Goal: Transaction & Acquisition: Purchase product/service

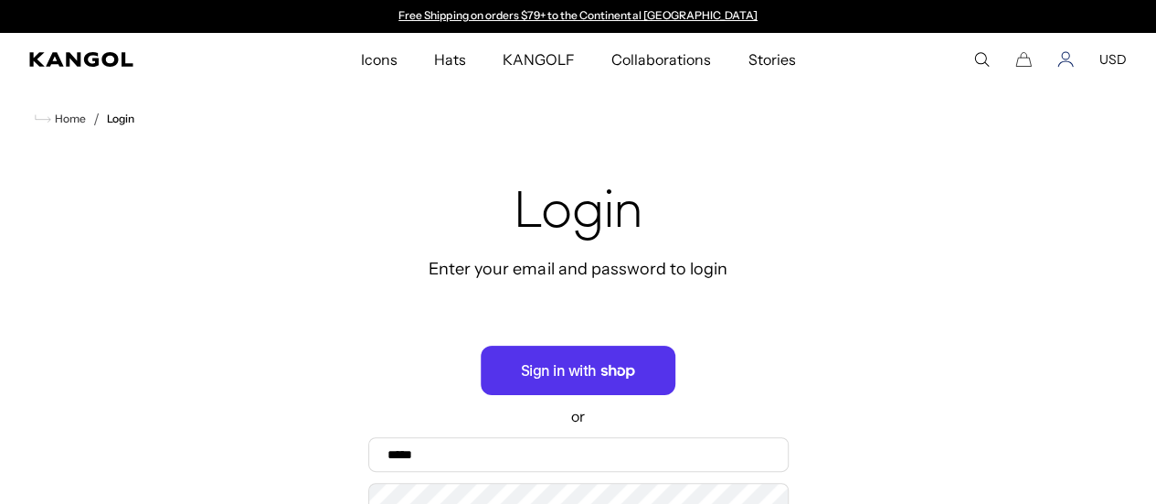
click at [1066, 61] on icon "Account" at bounding box center [1065, 63] width 15 height 5
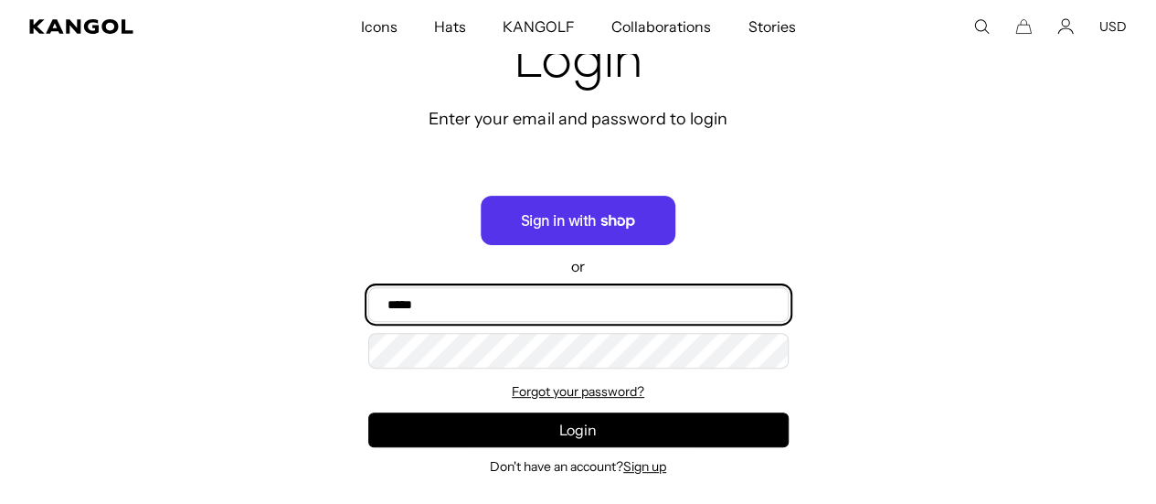
click at [452, 301] on input "Email" at bounding box center [578, 304] width 420 height 35
click at [524, 310] on input "Email" at bounding box center [578, 304] width 420 height 35
type input "**********"
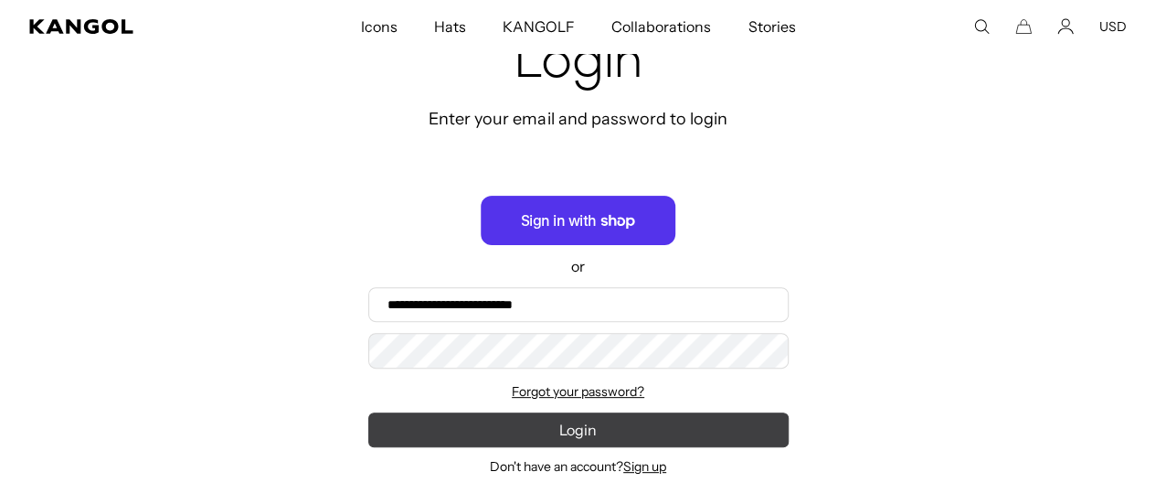
click at [418, 423] on button "Login" at bounding box center [578, 429] width 420 height 35
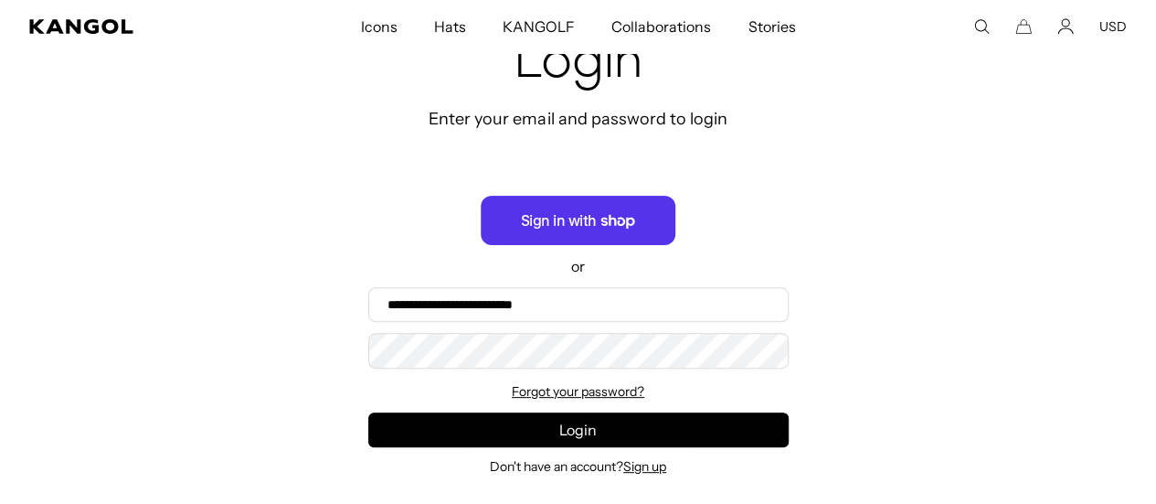
scroll to position [0, 377]
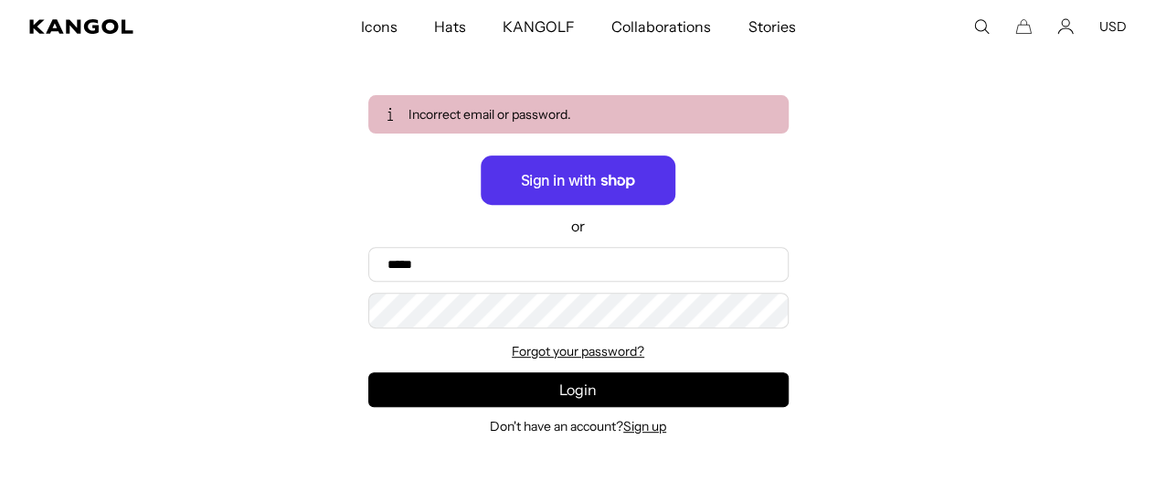
scroll to position [0, 377]
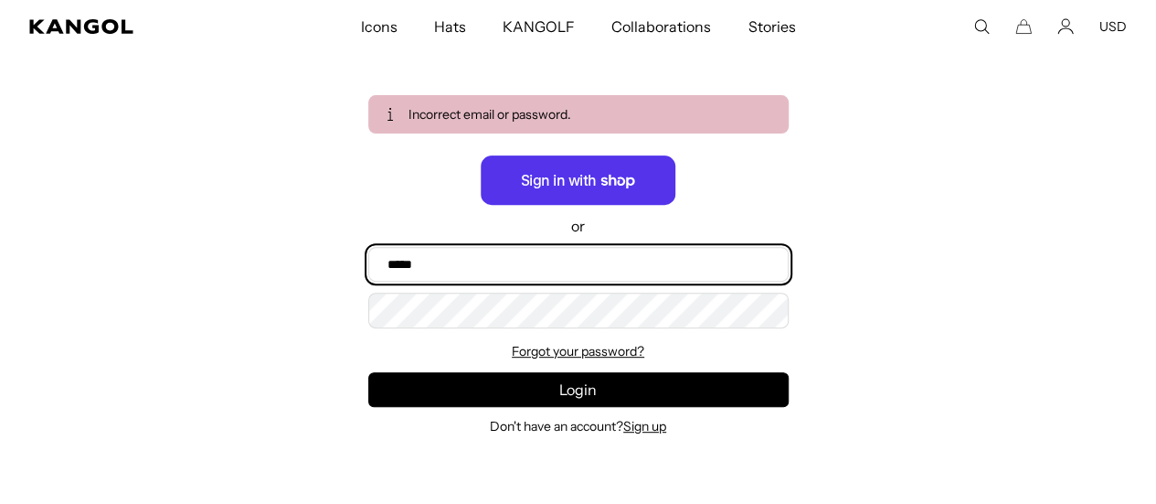
click at [634, 252] on input "Email" at bounding box center [578, 264] width 420 height 35
click at [663, 271] on input "Email" at bounding box center [578, 264] width 420 height 35
type input "**********"
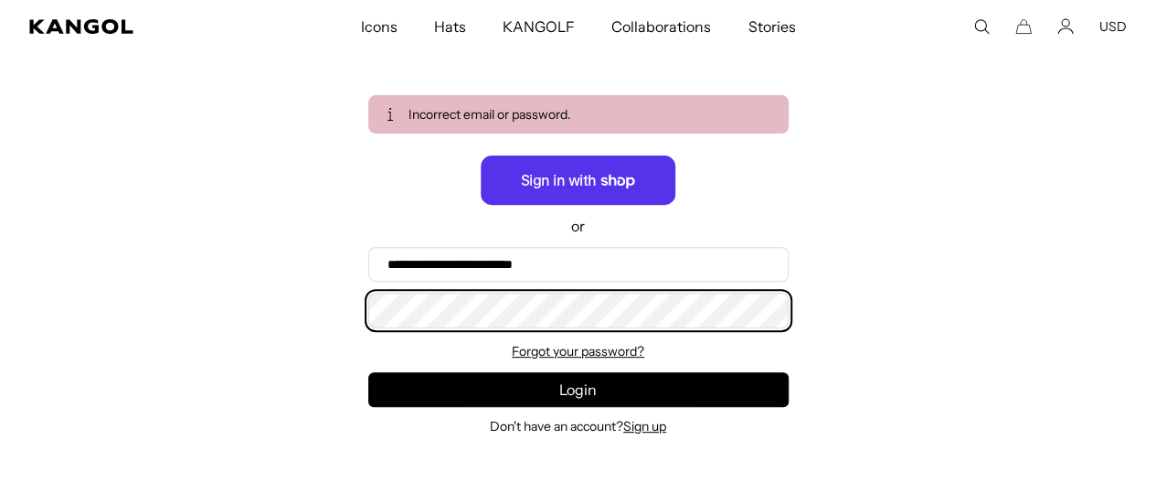
scroll to position [0, 377]
click at [368, 372] on button "Login" at bounding box center [578, 389] width 420 height 35
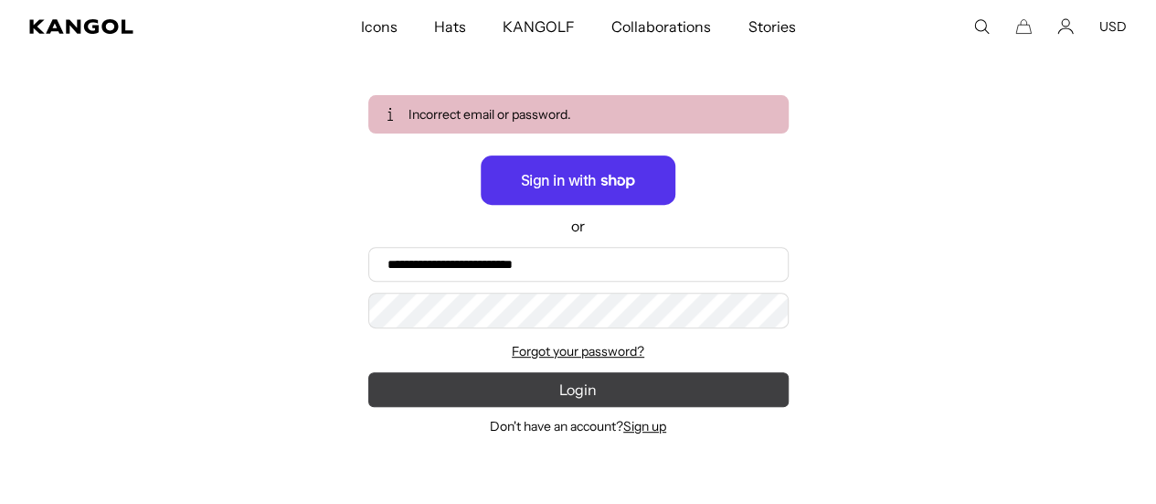
click at [411, 374] on button "Login" at bounding box center [578, 389] width 420 height 35
click at [638, 374] on button "Login" at bounding box center [578, 389] width 420 height 35
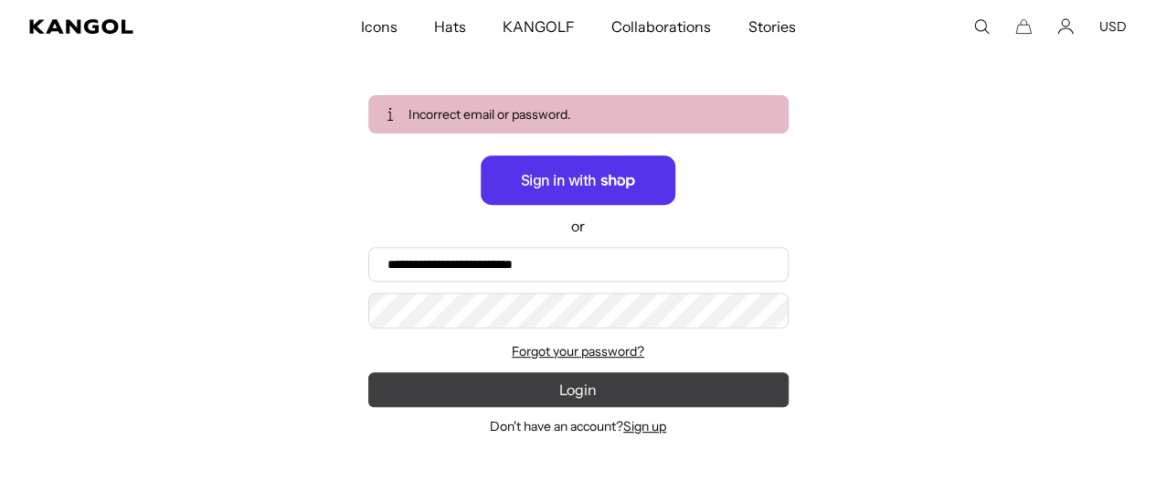
click at [633, 388] on button "Login" at bounding box center [578, 389] width 420 height 35
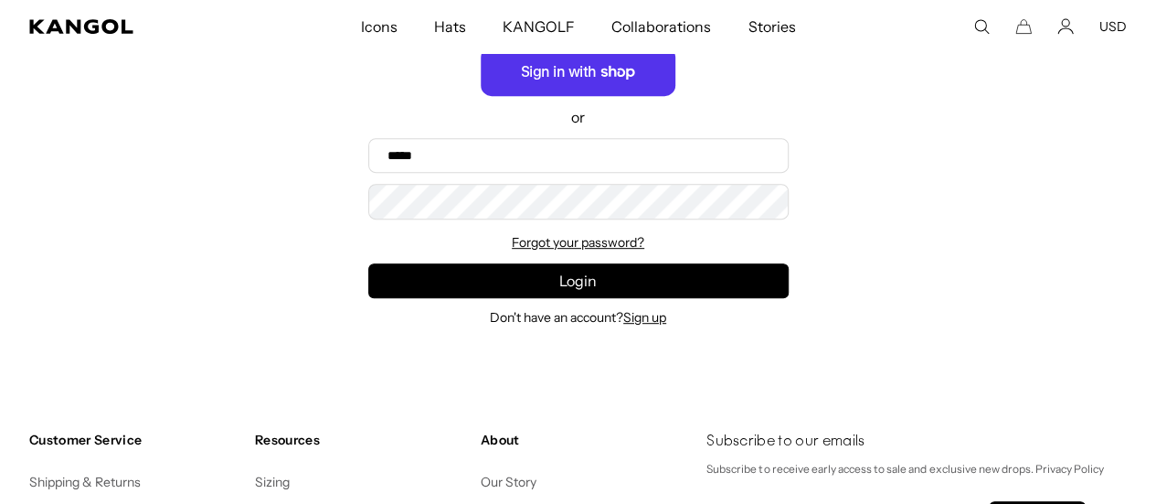
scroll to position [0, 377]
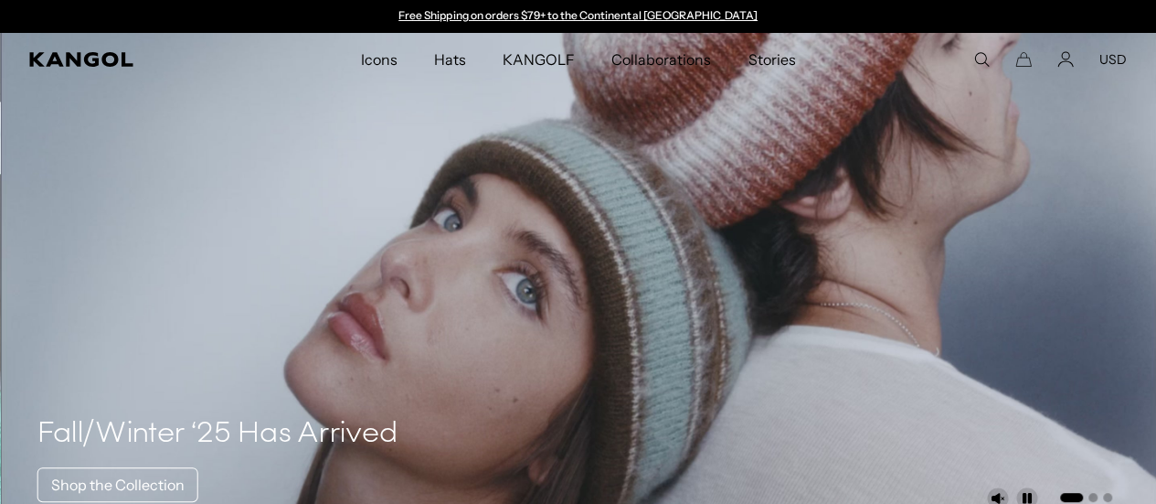
scroll to position [0, 377]
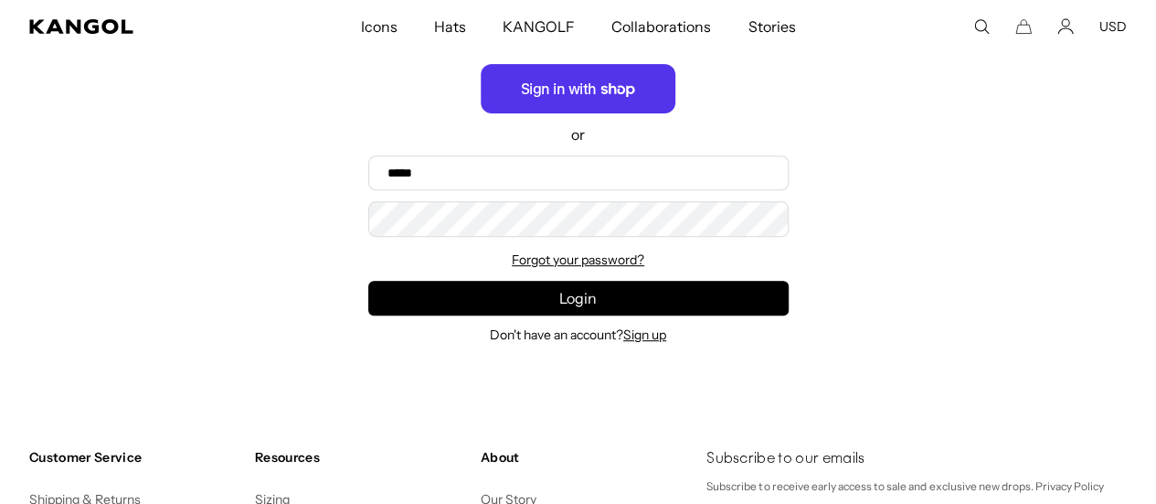
scroll to position [283, 0]
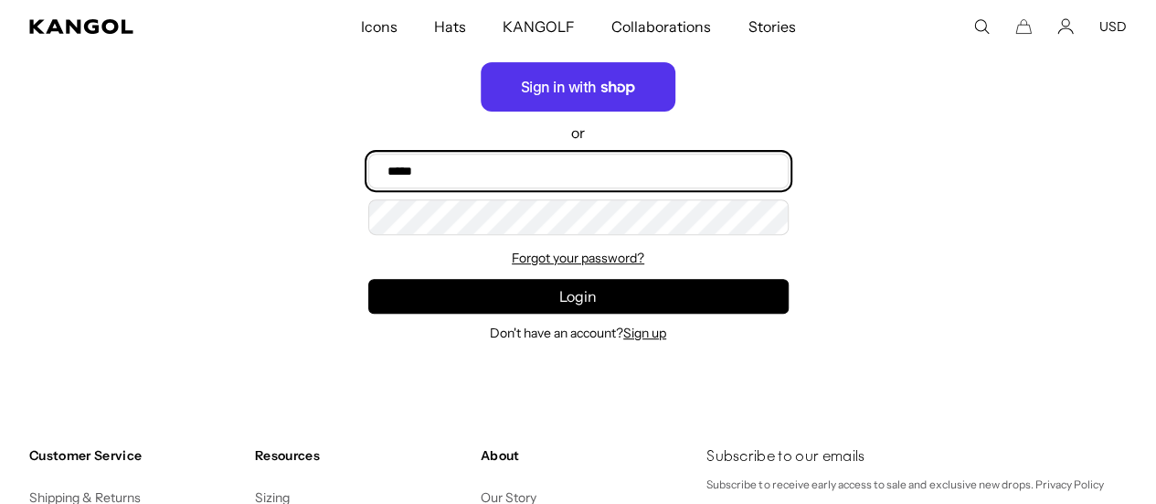
click at [629, 178] on input "Email" at bounding box center [578, 171] width 420 height 35
type input "**********"
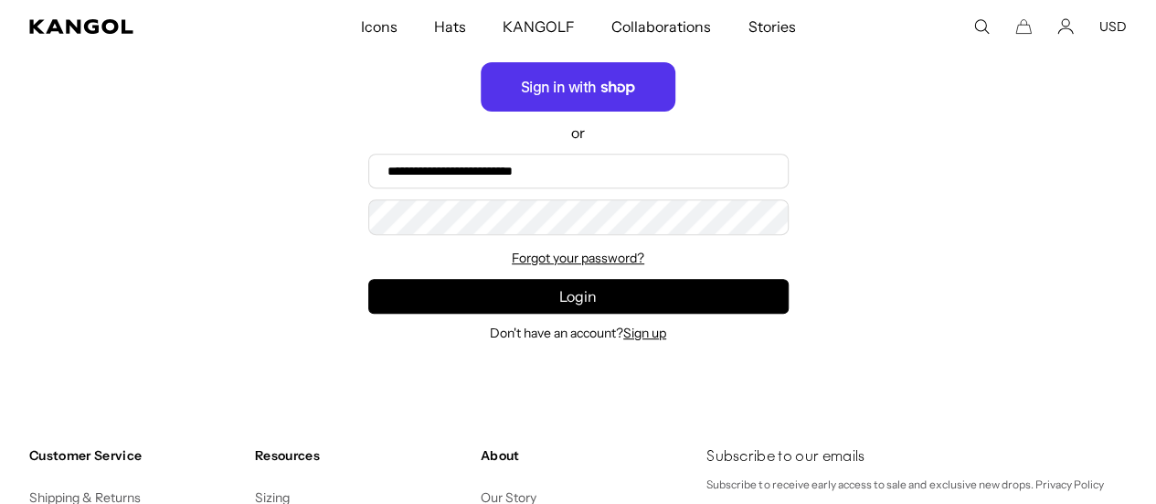
click at [792, 229] on div "**********" at bounding box center [578, 120] width 1156 height 505
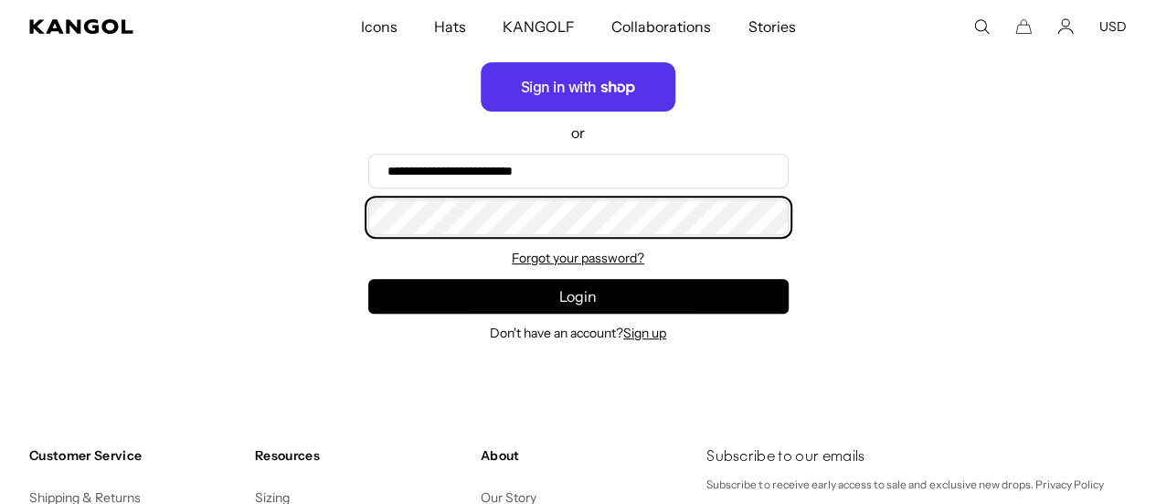
click at [368, 279] on button "Login" at bounding box center [578, 296] width 420 height 35
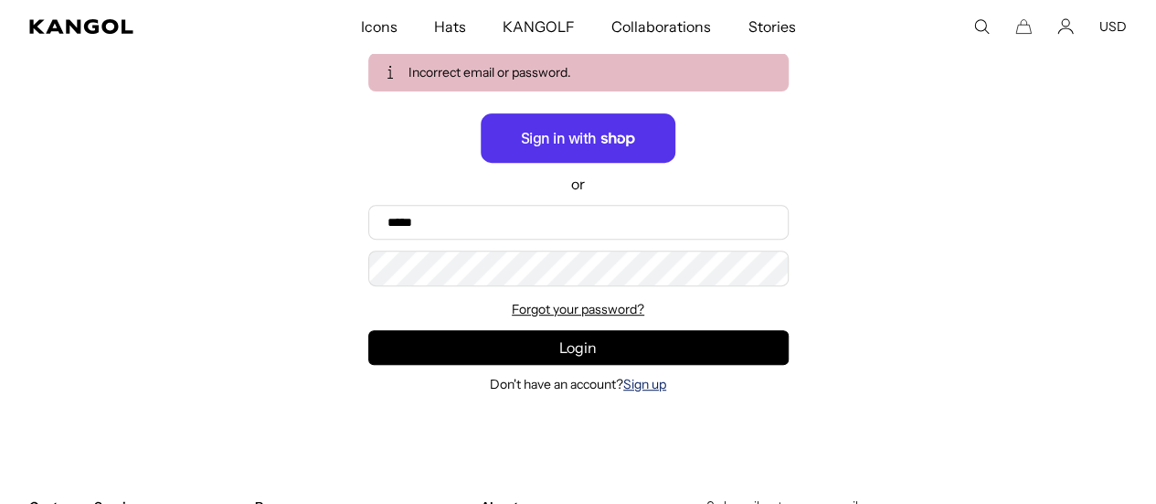
scroll to position [0, 377]
click at [640, 387] on link "Sign up" at bounding box center [644, 384] width 43 height 16
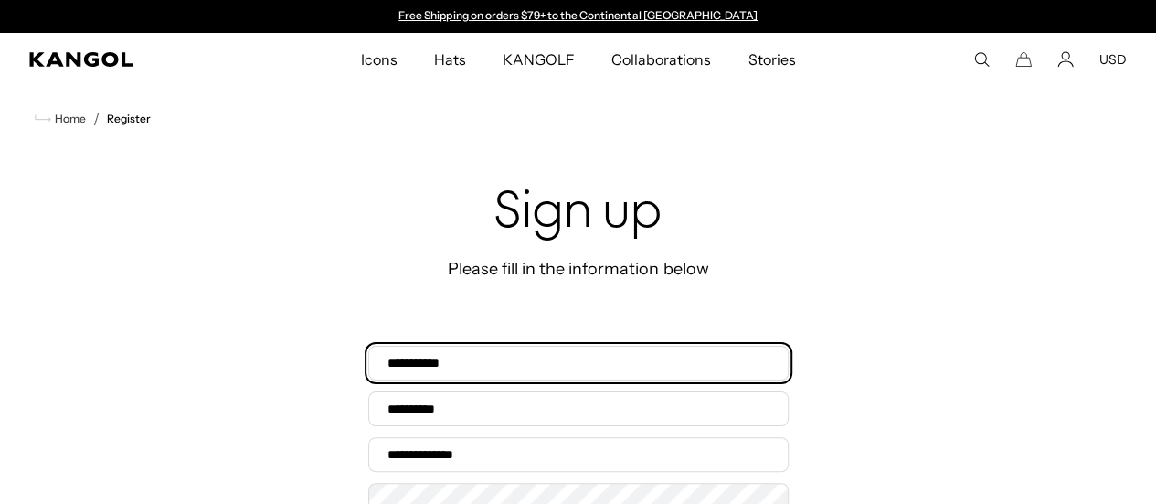
click at [626, 371] on input "First name*" at bounding box center [578, 362] width 420 height 35
type input "****"
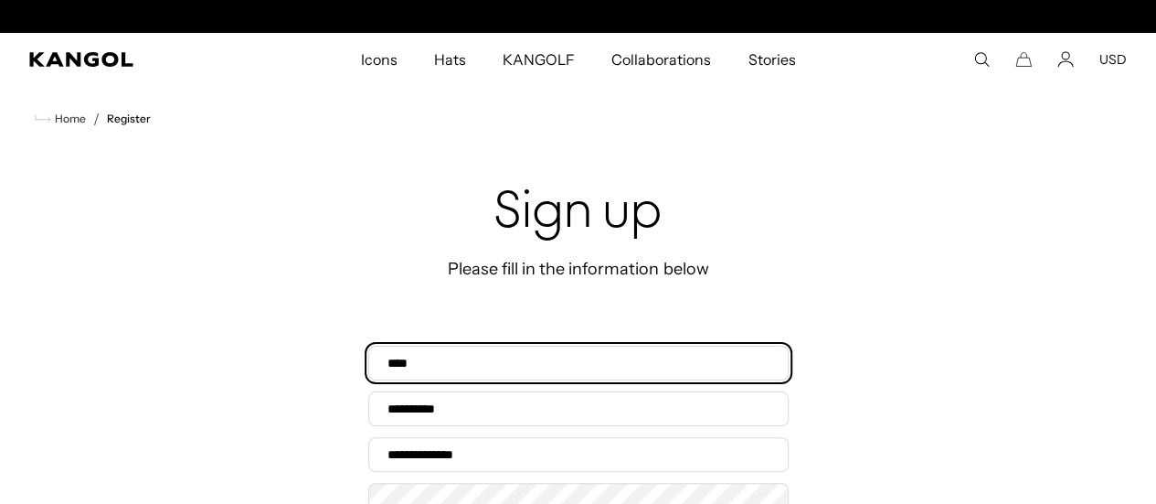
scroll to position [0, 0]
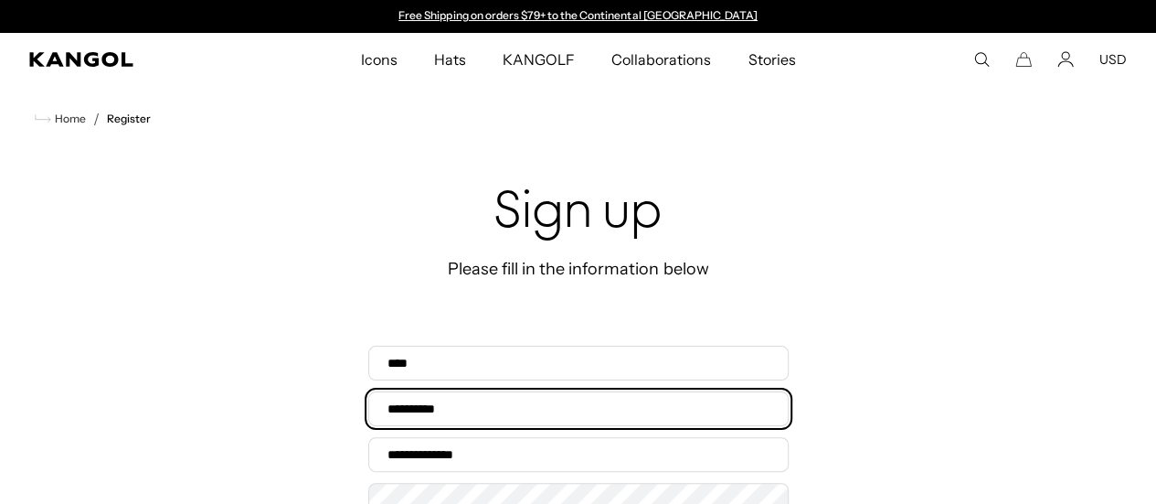
type input "**********"
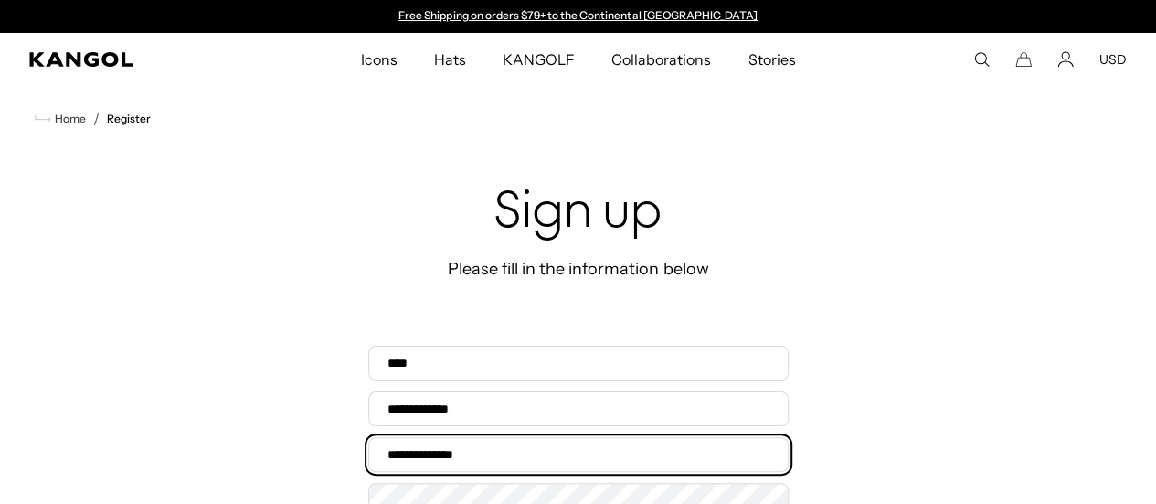
type input "**********"
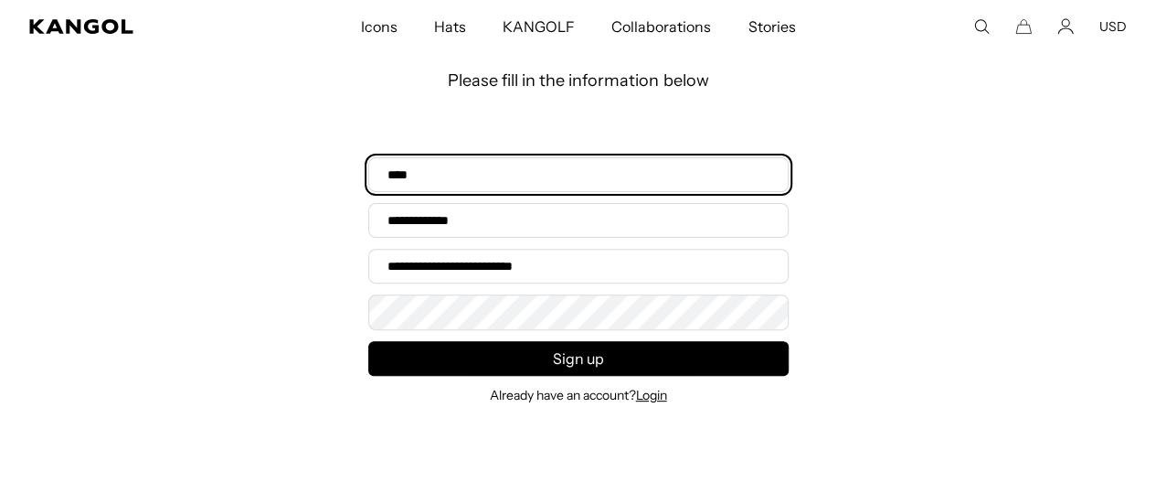
scroll to position [224, 0]
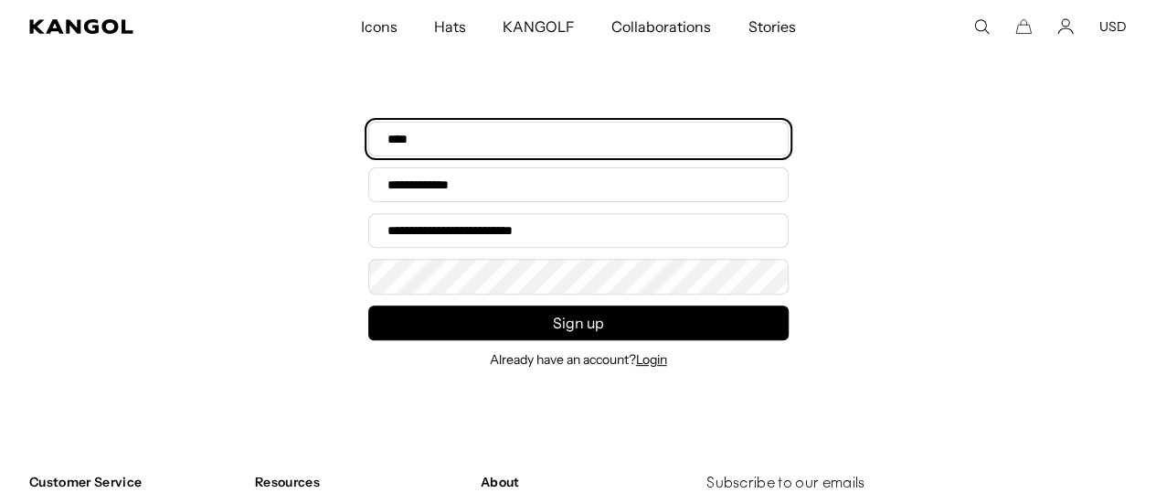
type input "****"
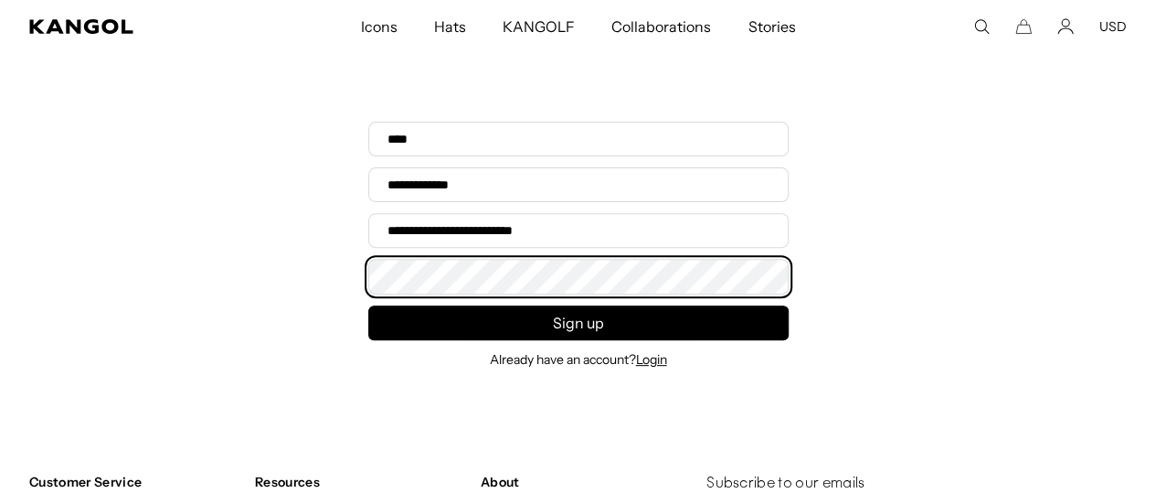
scroll to position [0, 377]
click at [368, 305] on button "Sign up" at bounding box center [578, 322] width 420 height 35
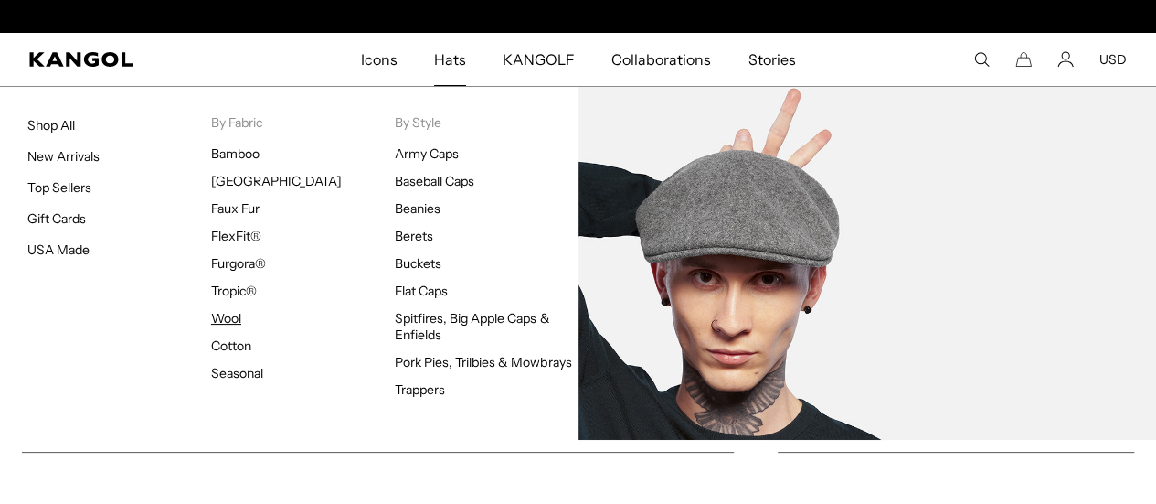
scroll to position [0, 377]
click at [229, 313] on link "Wool" at bounding box center [226, 318] width 30 height 16
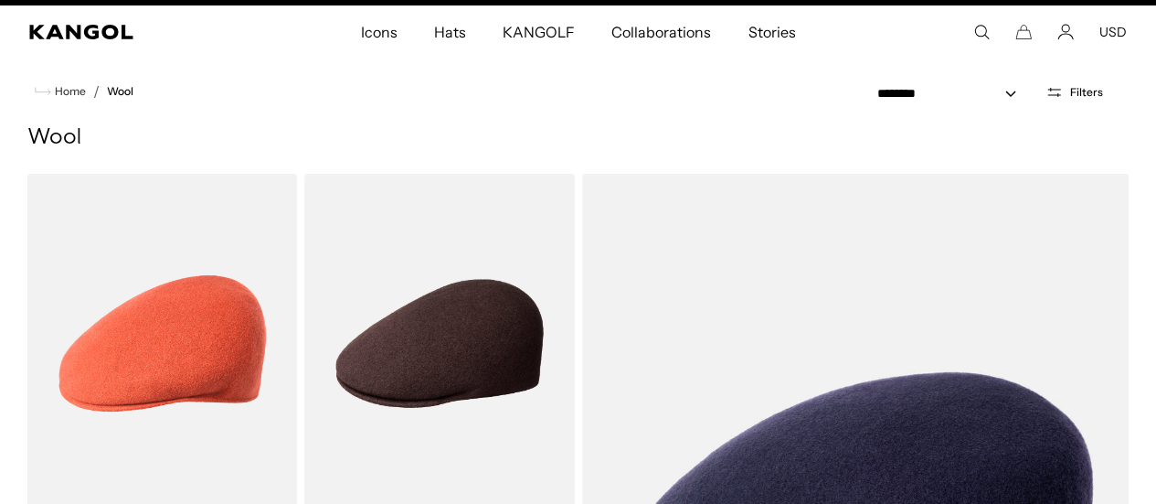
scroll to position [544, 0]
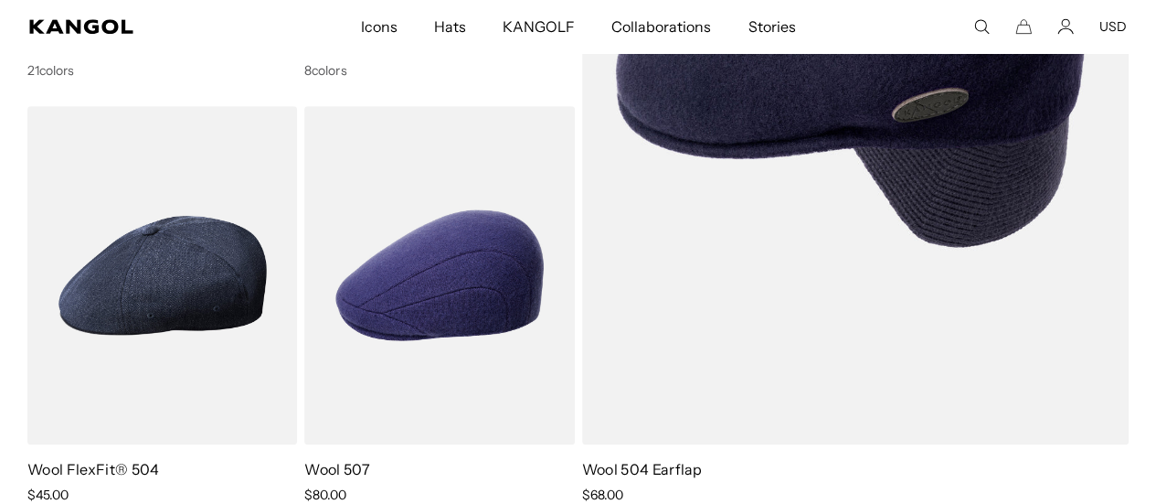
drag, startPoint x: 1168, startPoint y: 27, endPoint x: 1169, endPoint y: 58, distance: 31.1
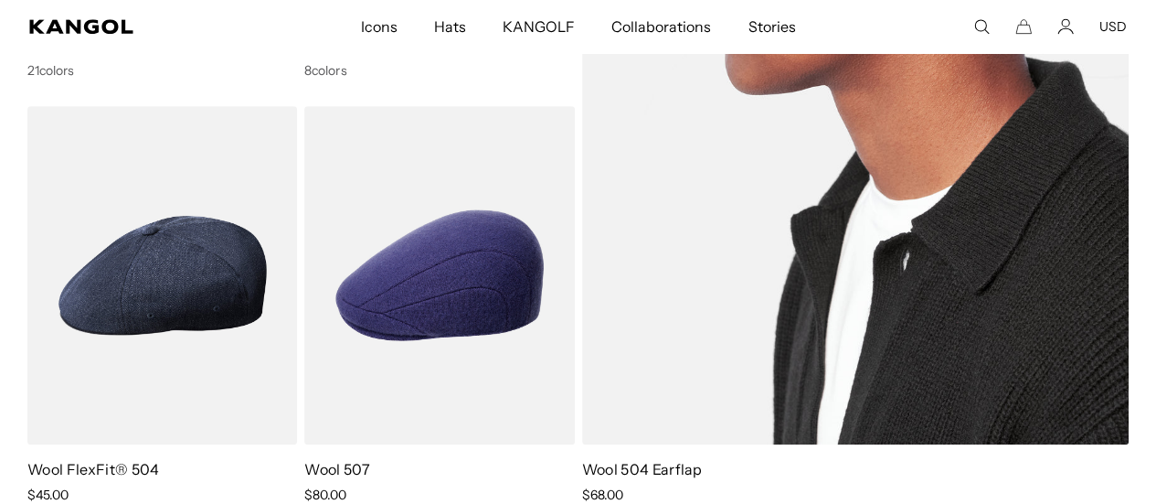
scroll to position [578, 0]
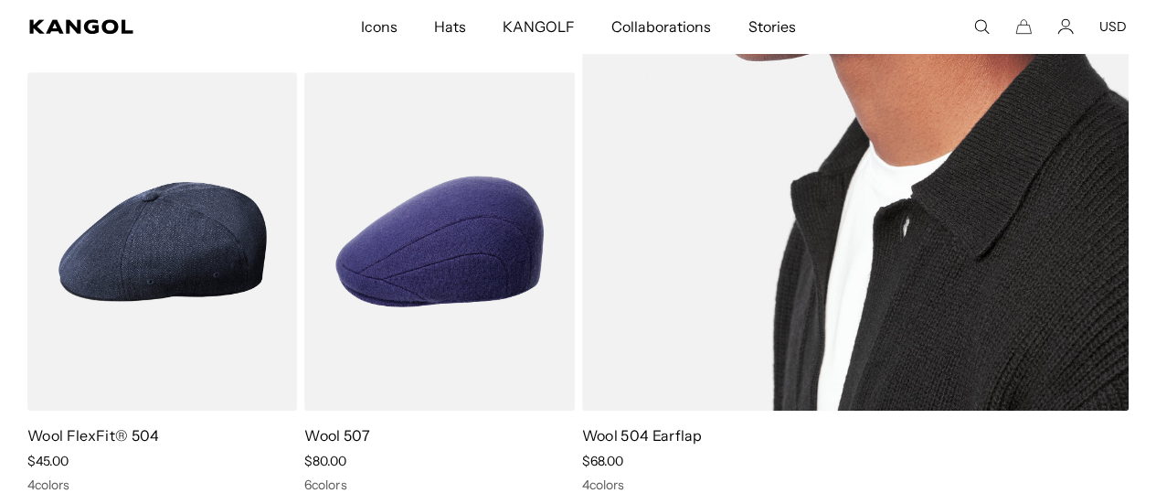
click at [914, 175] on img at bounding box center [855, 16] width 547 height 787
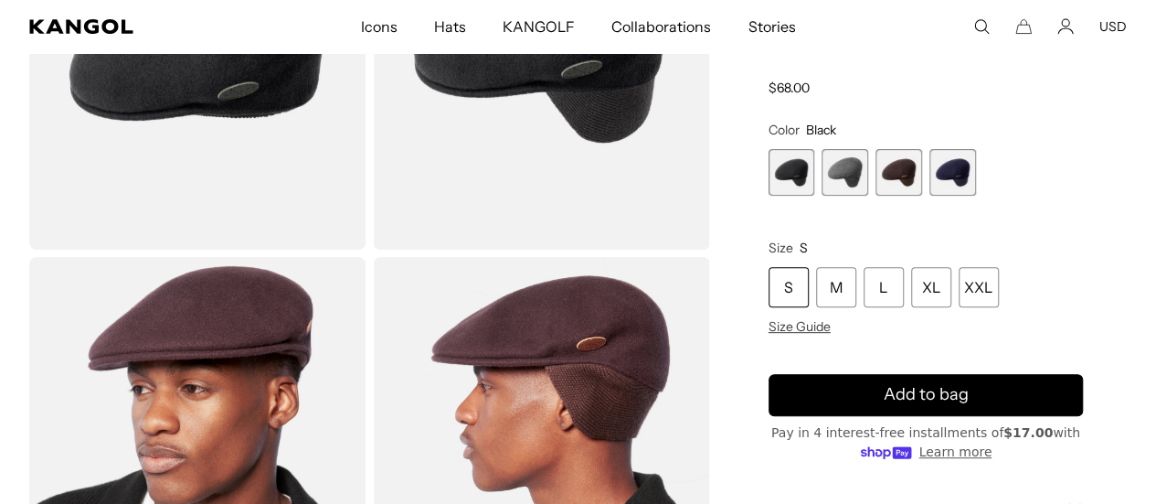
scroll to position [0, 377]
click at [868, 149] on span "2 of 4" at bounding box center [845, 172] width 47 height 47
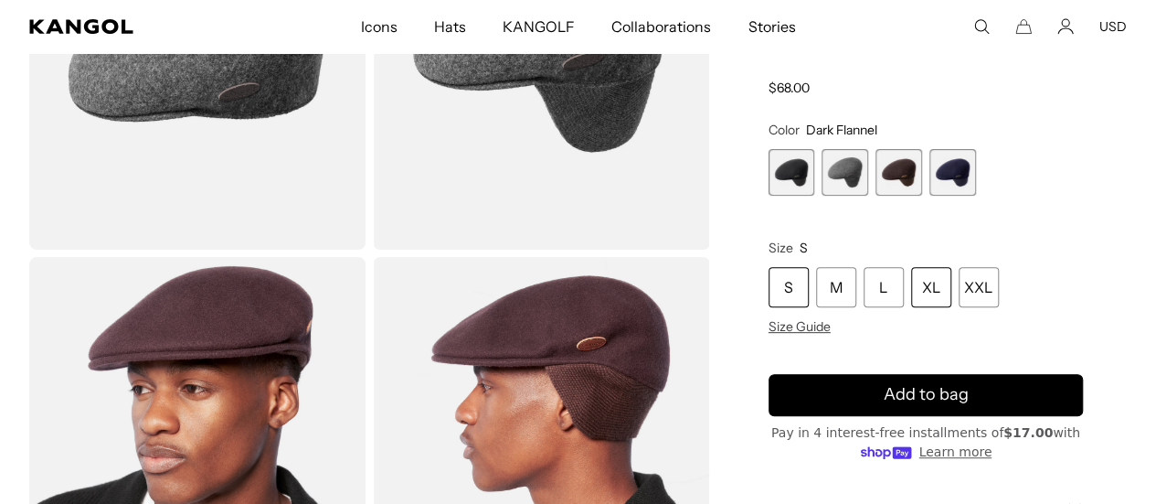
click at [951, 267] on div "XL" at bounding box center [931, 287] width 40 height 40
click at [831, 328] on span "Size Guide" at bounding box center [800, 326] width 62 height 16
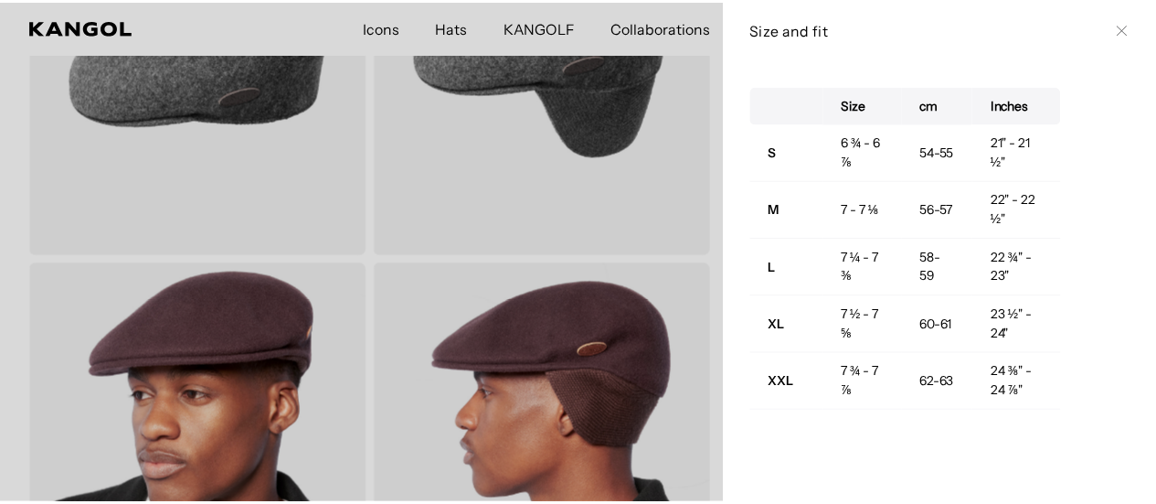
scroll to position [0, 377]
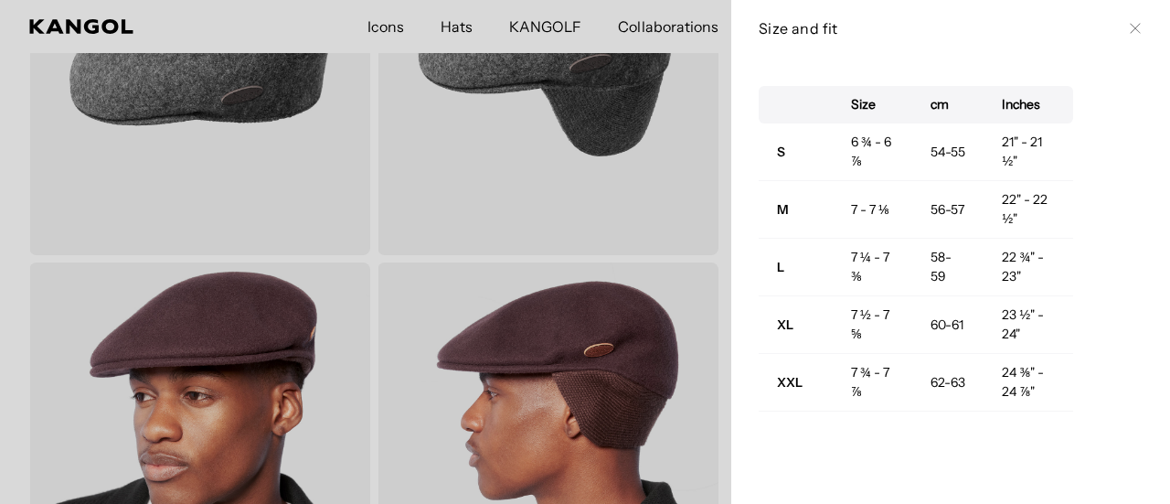
click at [715, 254] on div at bounding box center [585, 252] width 1170 height 504
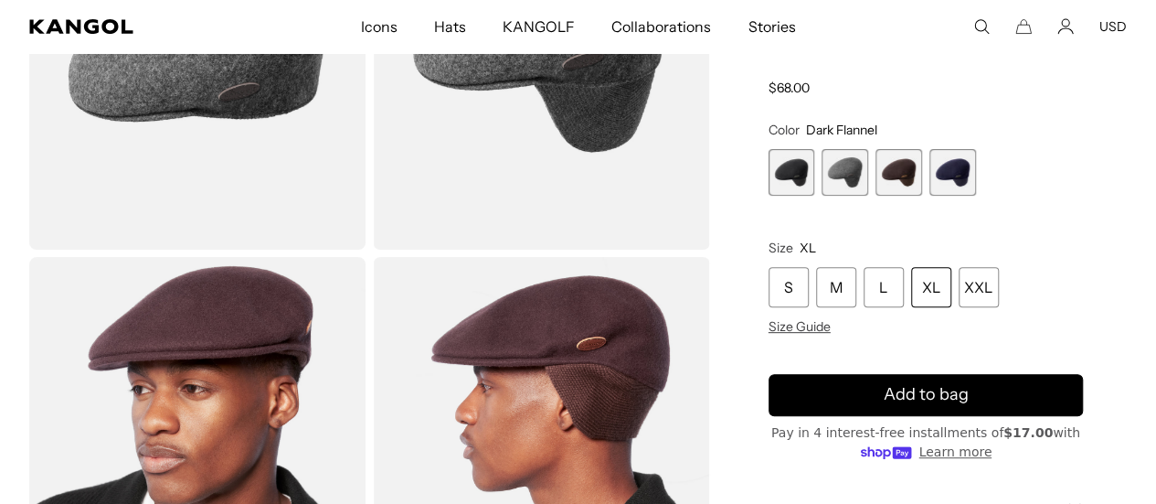
scroll to position [0, 0]
click at [951, 267] on div "XL" at bounding box center [931, 287] width 40 height 40
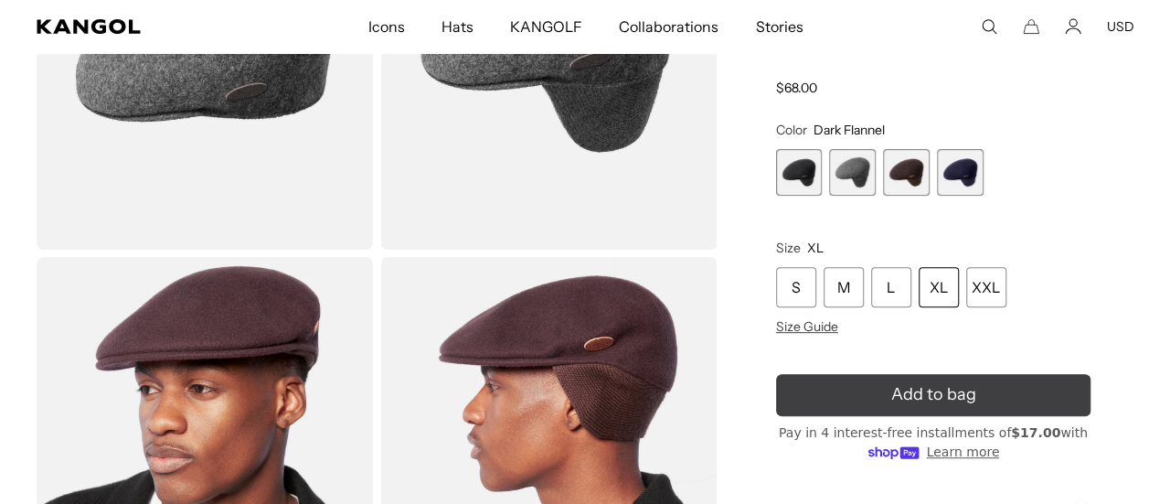
scroll to position [0, 377]
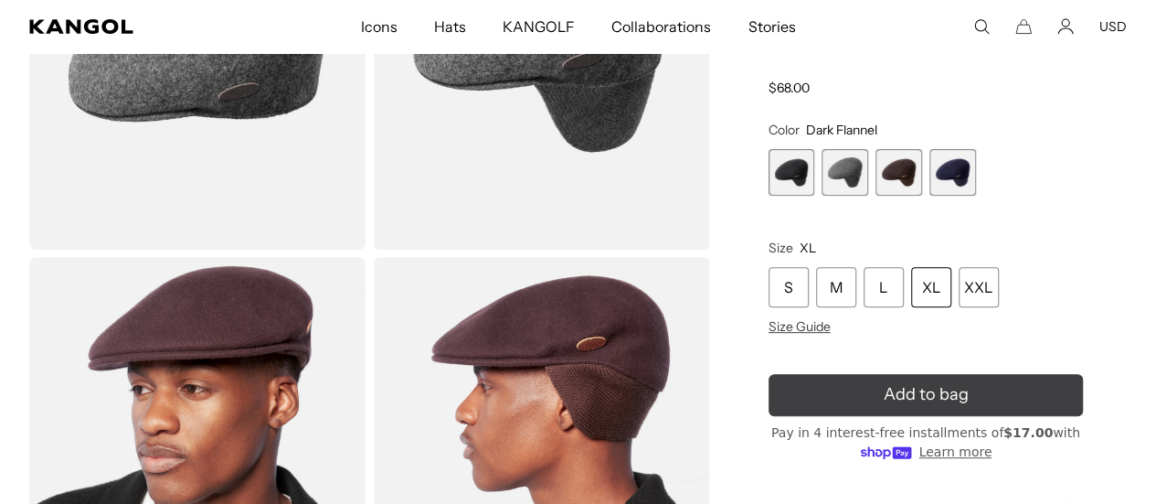
click at [976, 388] on button "Add to bag" at bounding box center [926, 395] width 314 height 42
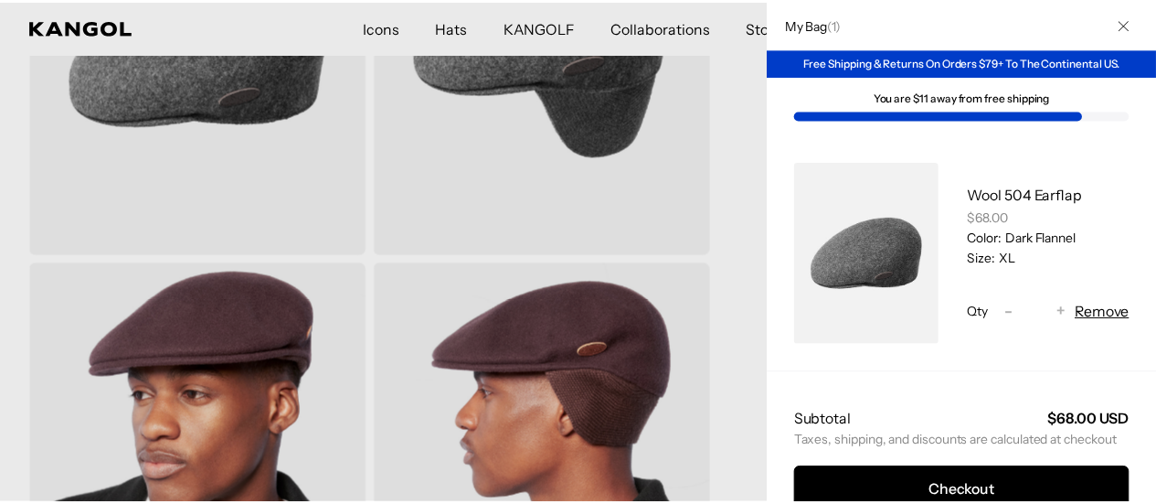
scroll to position [0, 0]
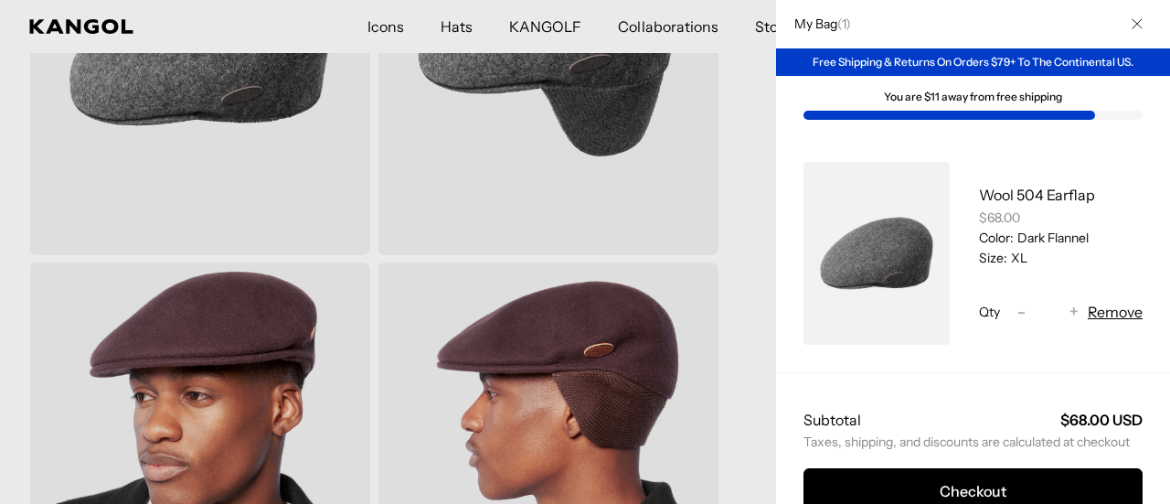
click at [726, 215] on div at bounding box center [585, 252] width 1170 height 504
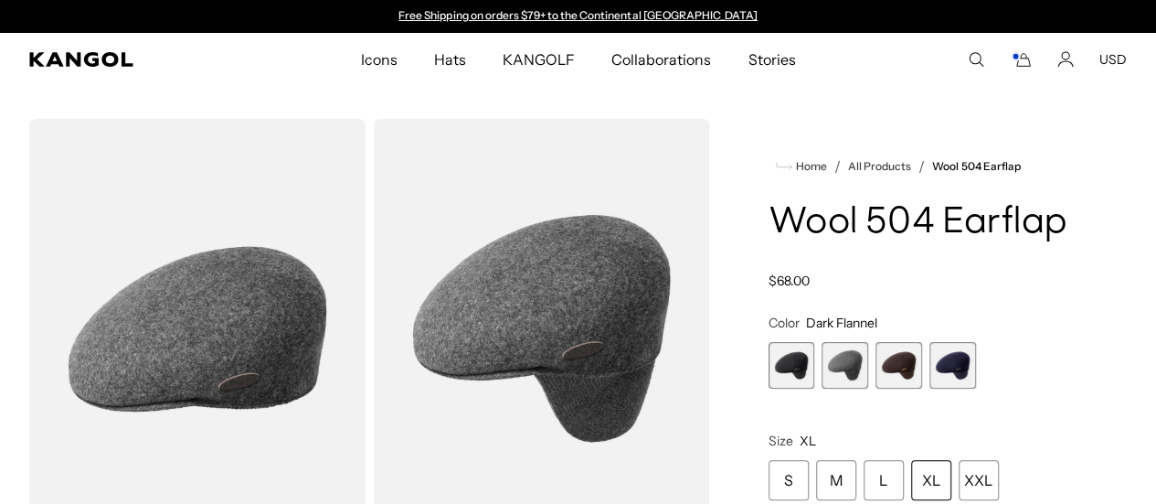
click at [90, 51] on comp-header "Icons Icons Buckets & Casuals Berets 504s & 507s" at bounding box center [578, 59] width 1156 height 53
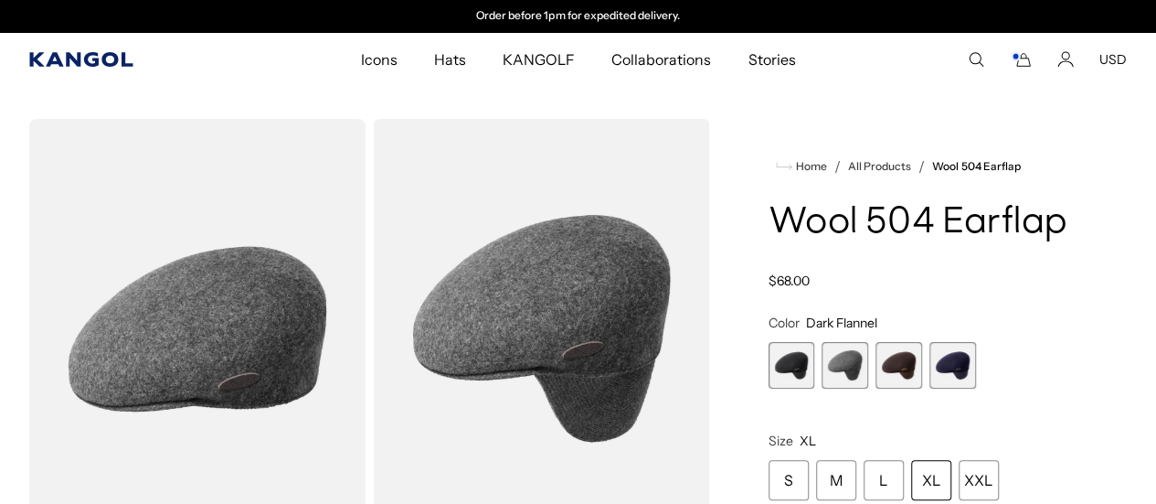
click at [101, 63] on icon "Kangol" at bounding box center [81, 59] width 105 height 15
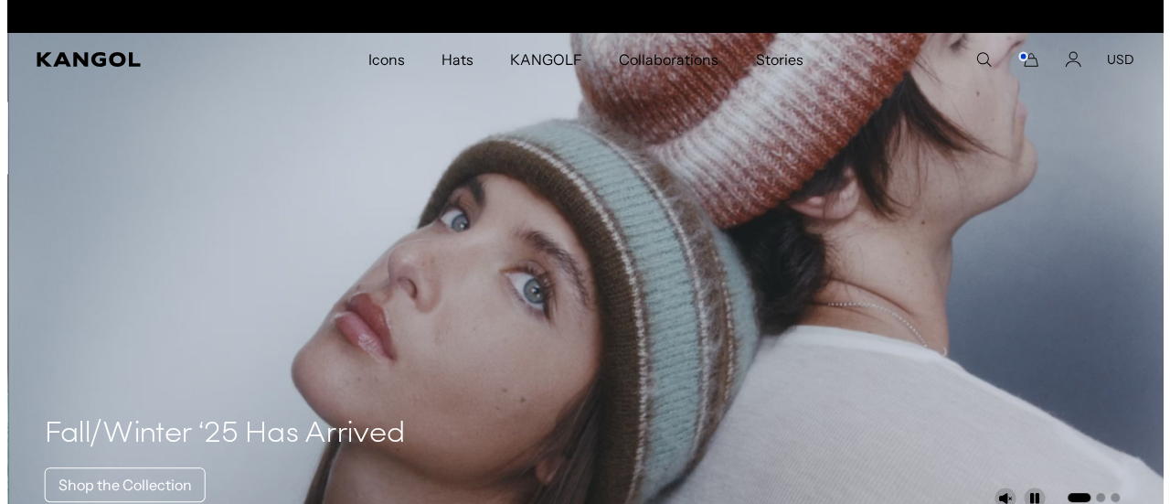
scroll to position [0, 377]
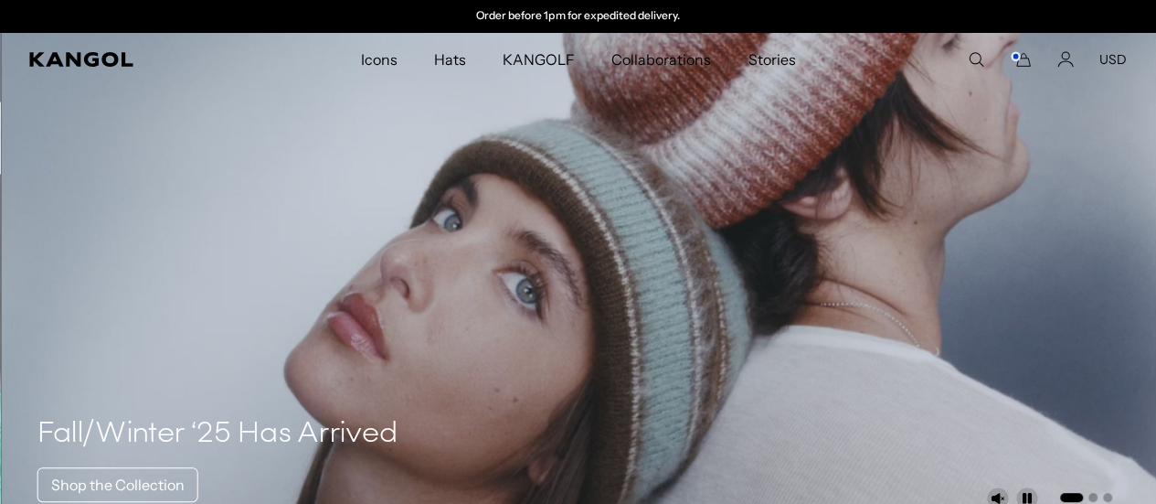
click at [1023, 65] on icon "Cart" at bounding box center [1021, 59] width 22 height 16
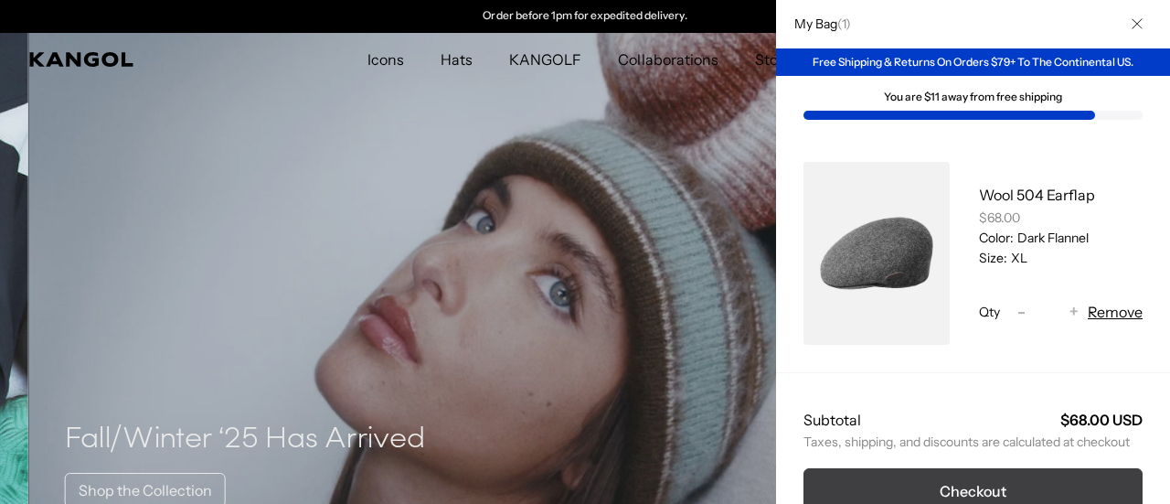
click at [973, 476] on button "Checkout" at bounding box center [972, 491] width 339 height 46
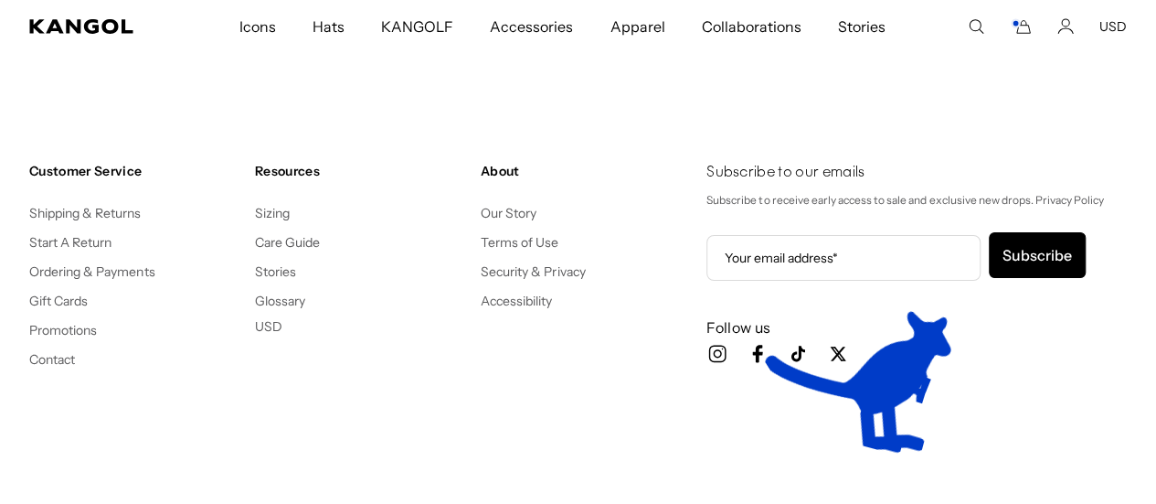
scroll to position [0, 377]
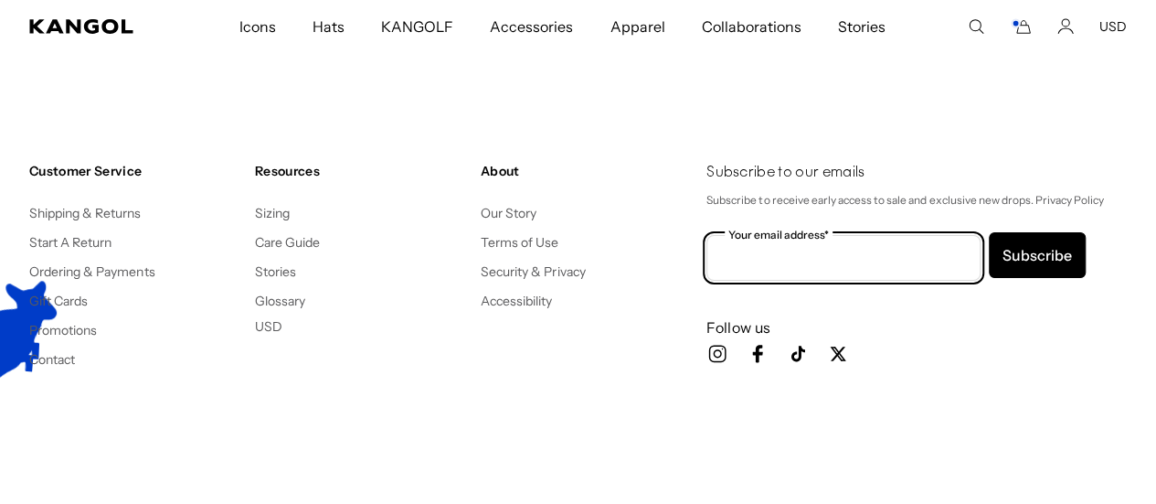
click at [832, 251] on input "Your email address*" at bounding box center [843, 258] width 274 height 46
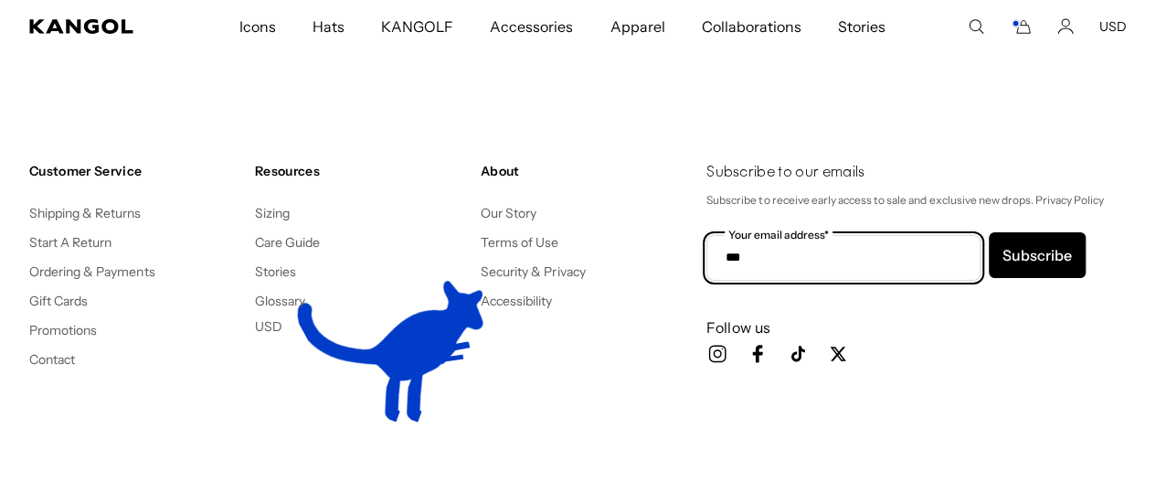
type input "**********"
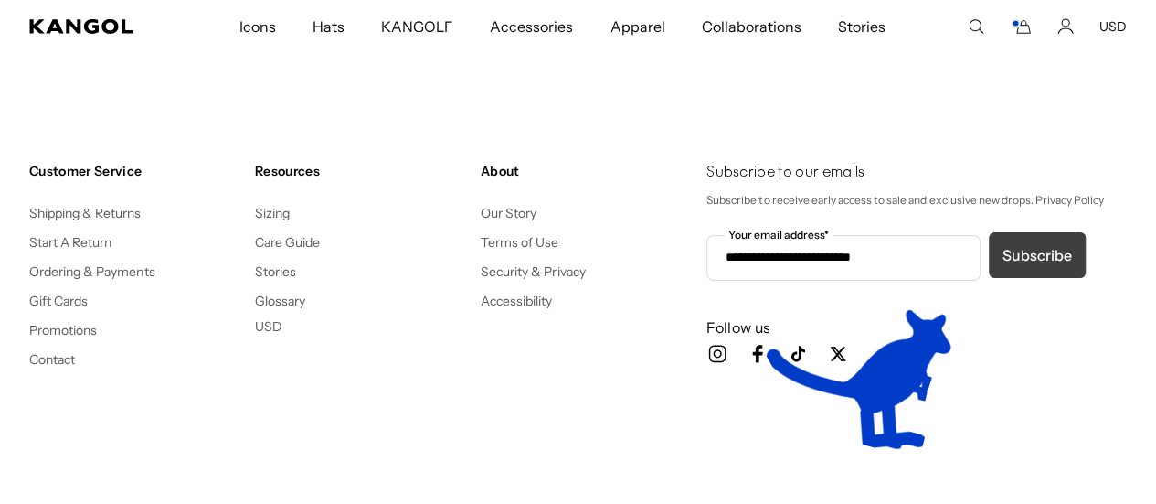
click at [1064, 252] on button "Subscribe" at bounding box center [1037, 255] width 97 height 46
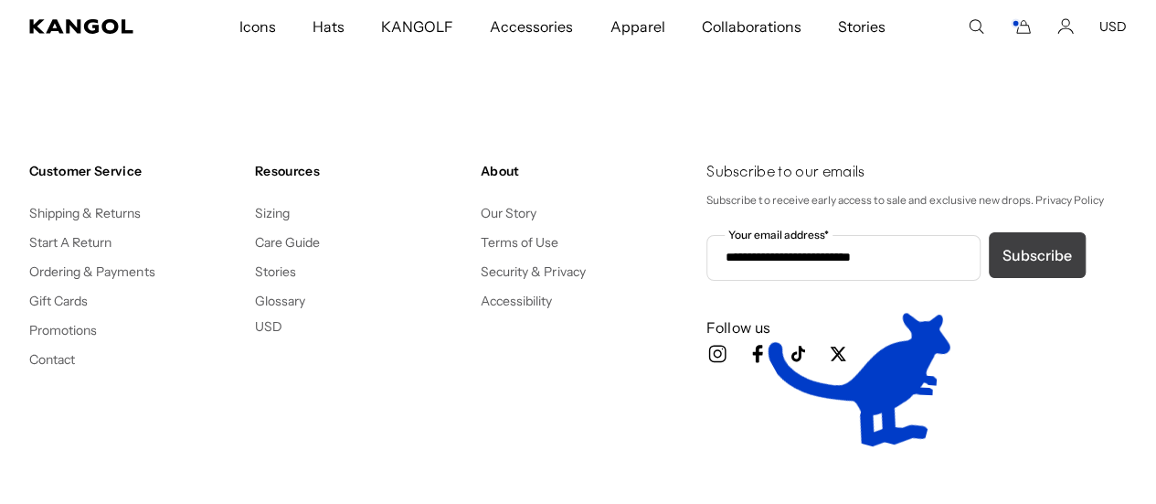
scroll to position [0, 0]
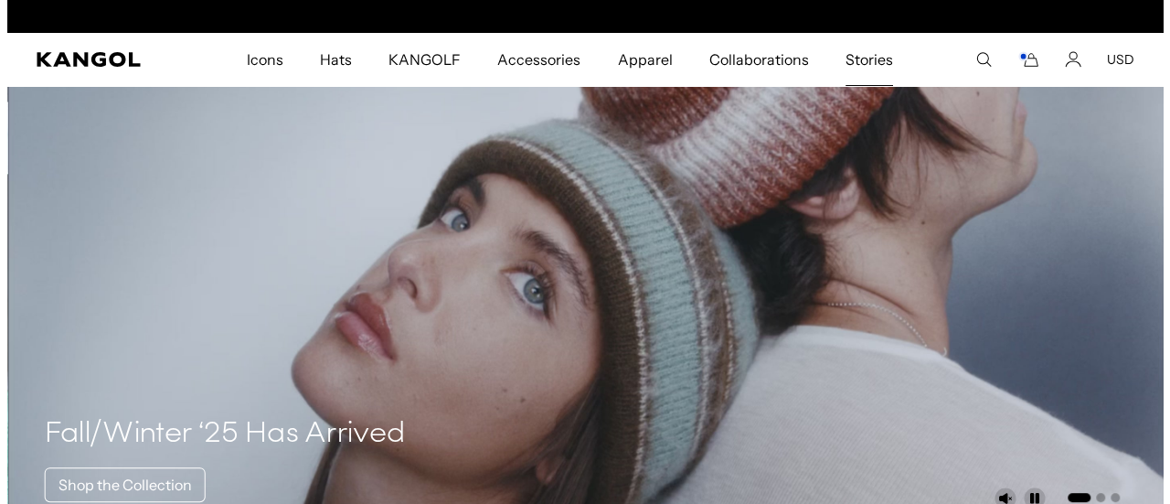
scroll to position [0, 377]
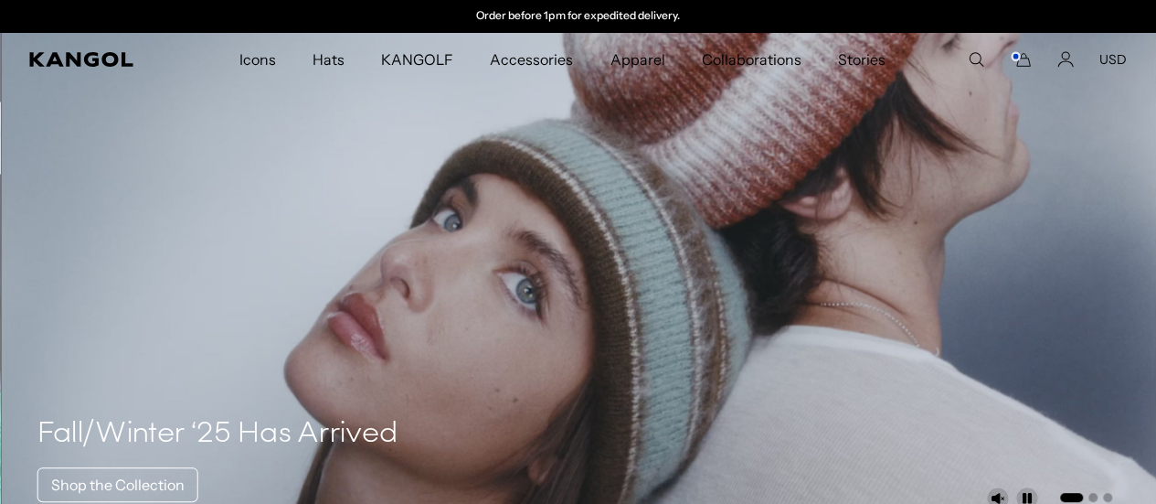
click at [1020, 63] on icon "Cart" at bounding box center [1021, 59] width 22 height 16
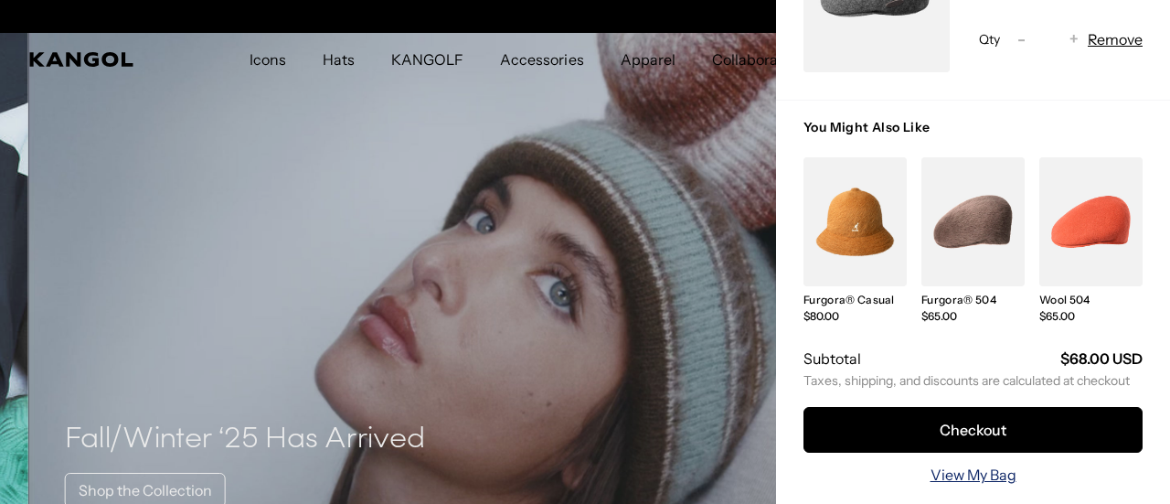
scroll to position [0, 0]
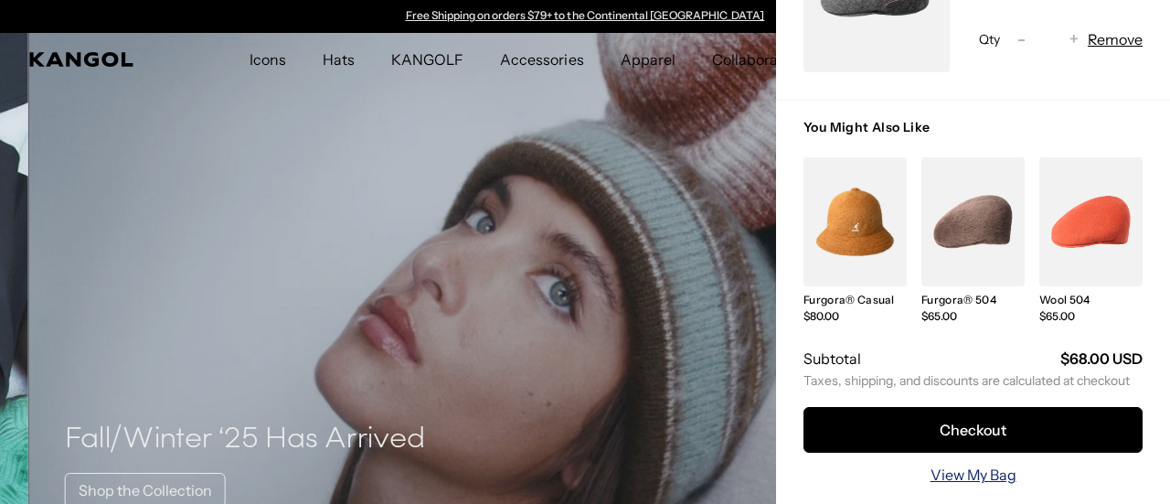
click at [949, 463] on link "View My Bag" at bounding box center [973, 474] width 86 height 22
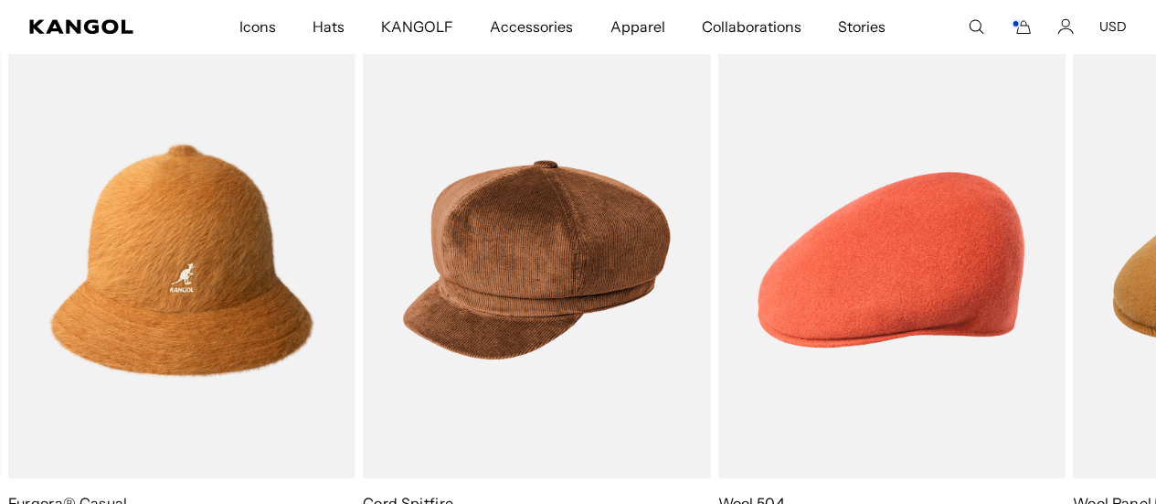
scroll to position [0, 377]
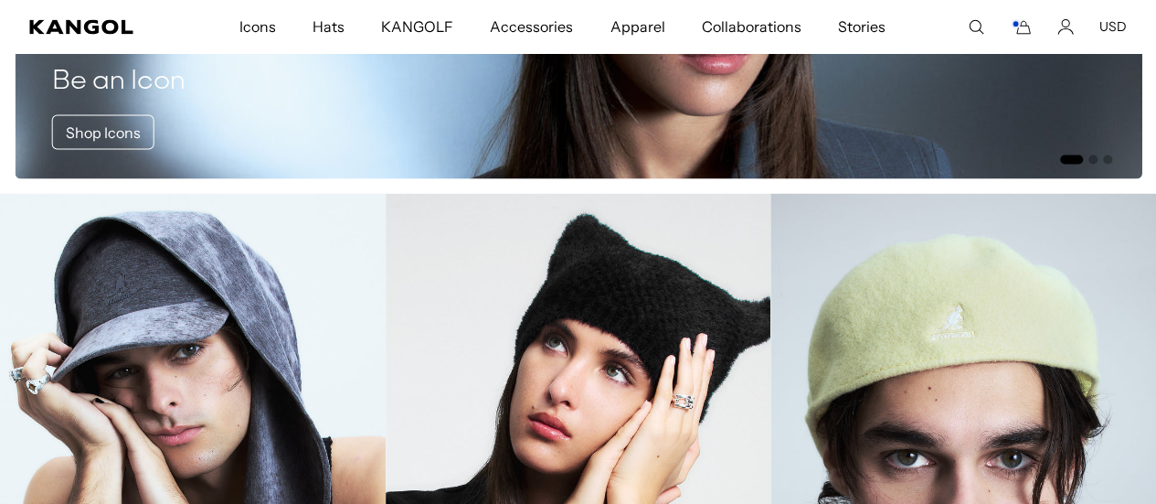
scroll to position [0, 0]
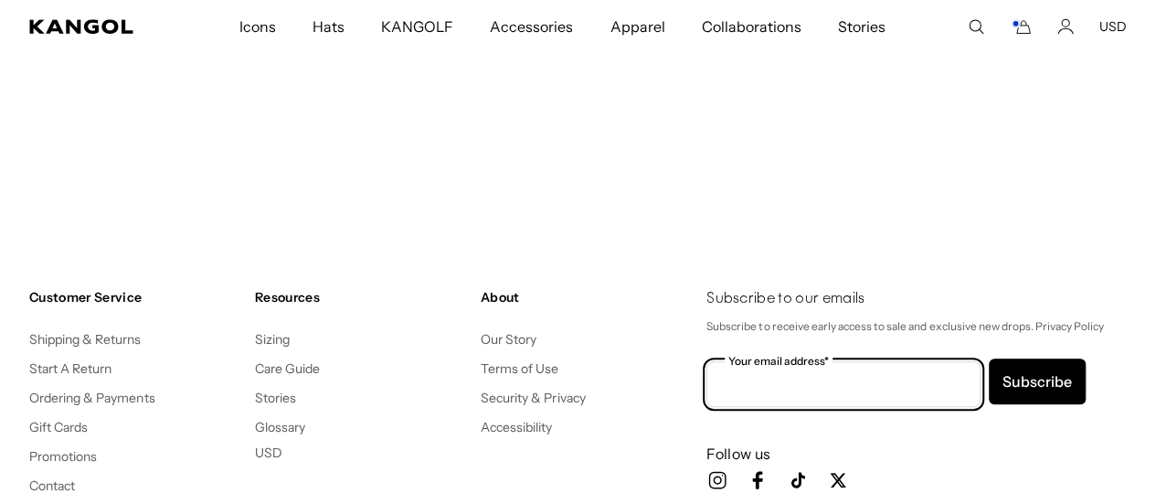
click at [802, 361] on input "Your email address*" at bounding box center [843, 384] width 274 height 46
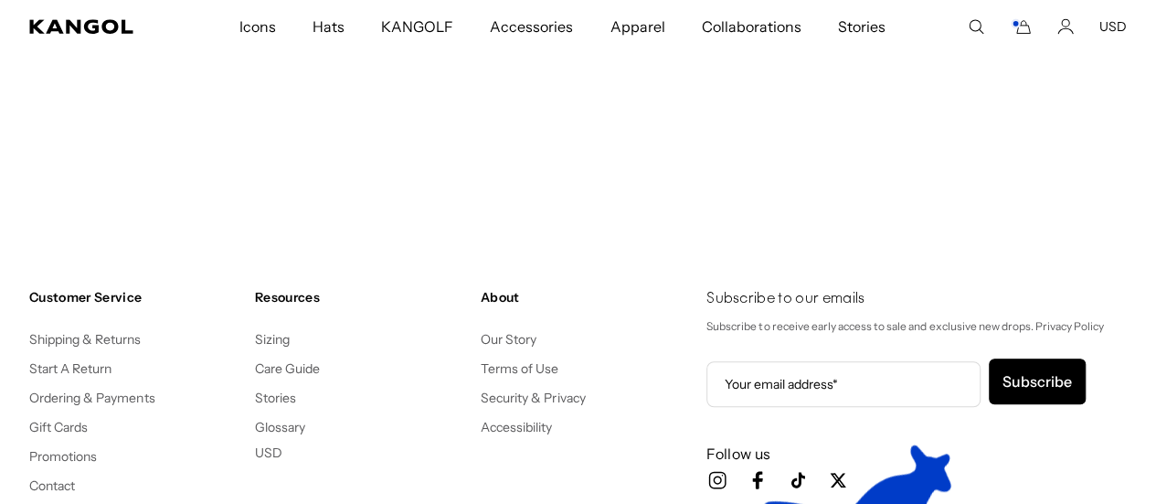
click at [957, 377] on div "Subscribe to our emails Subscribe to receive early access to sale and exclusive…" at bounding box center [916, 412] width 420 height 246
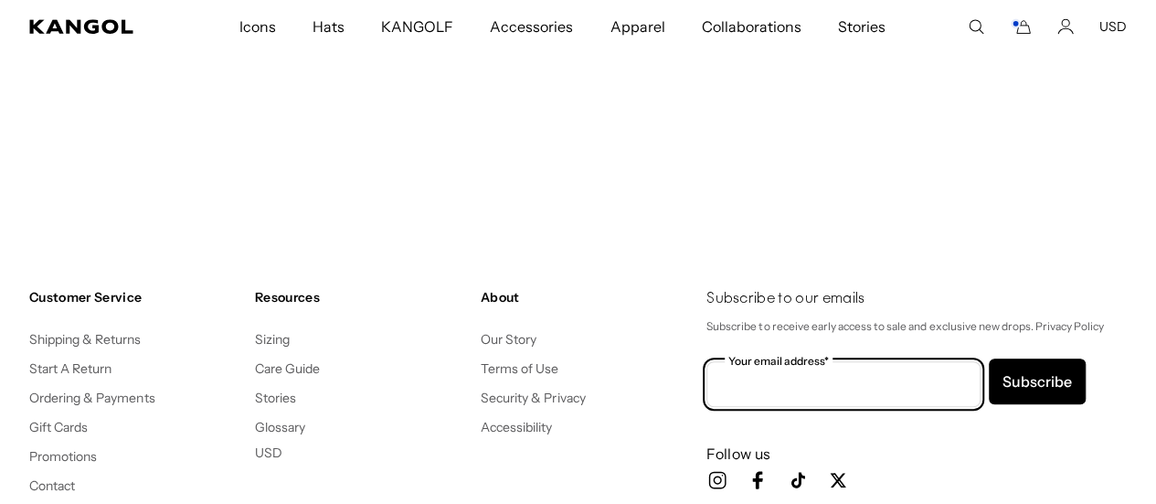
click at [925, 361] on input "Your email address*" at bounding box center [843, 384] width 274 height 46
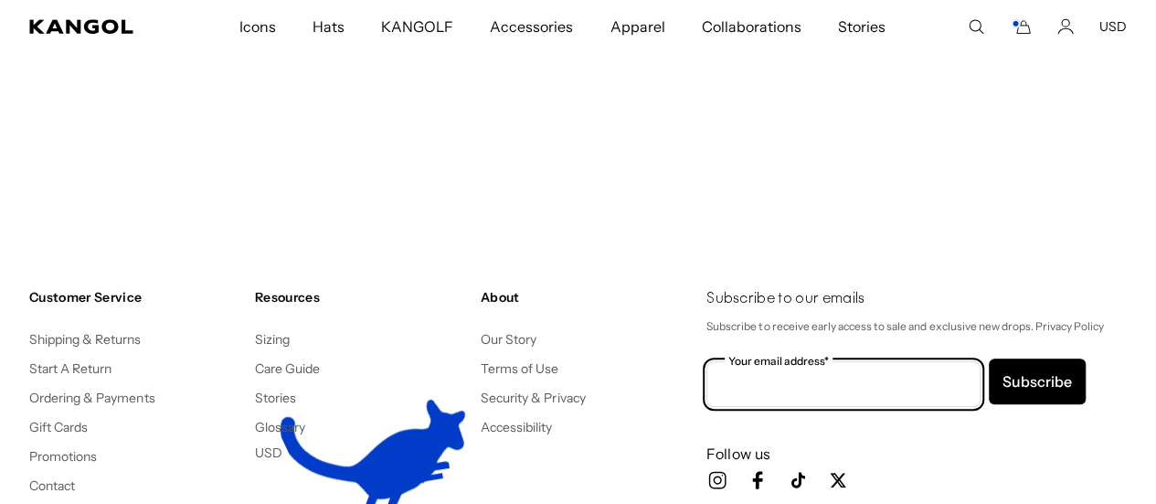
type input "**********"
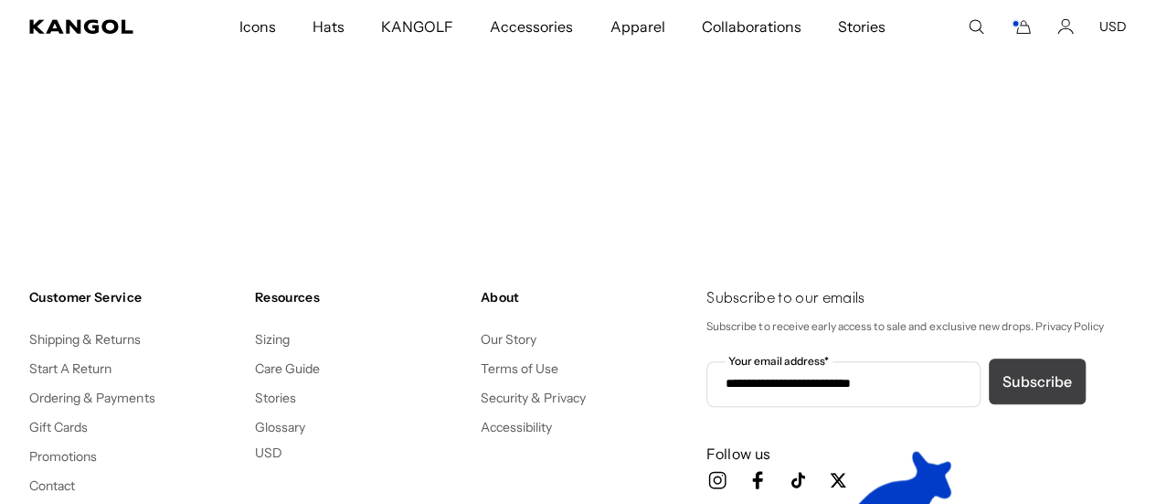
click at [1038, 358] on button "Subscribe" at bounding box center [1037, 381] width 97 height 46
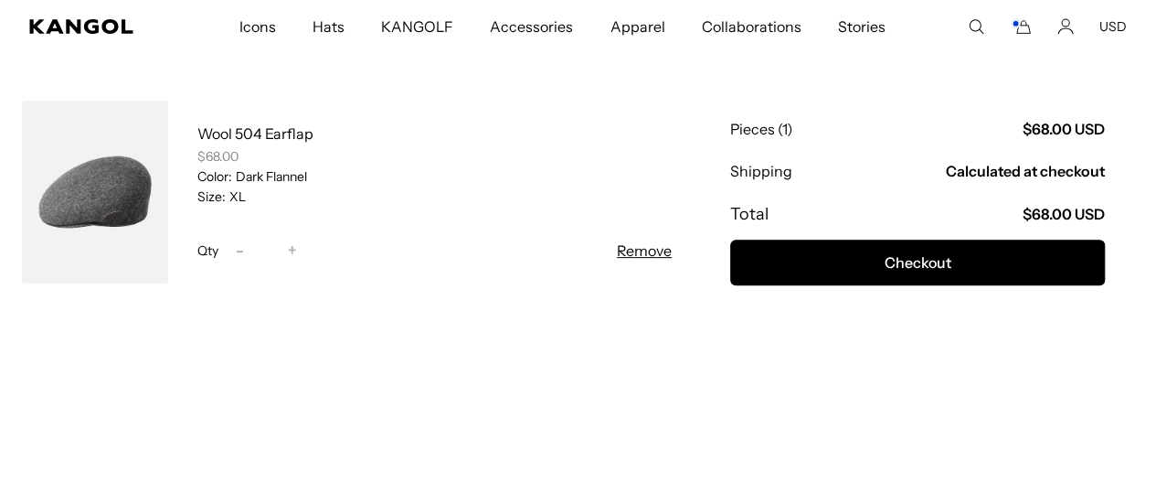
scroll to position [196, 0]
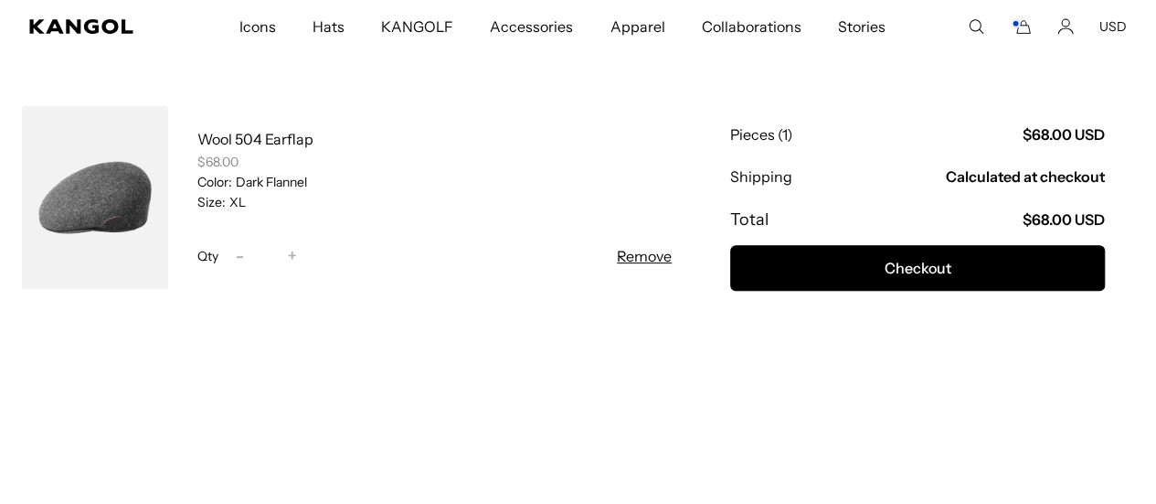
click at [146, 222] on link at bounding box center [95, 197] width 146 height 183
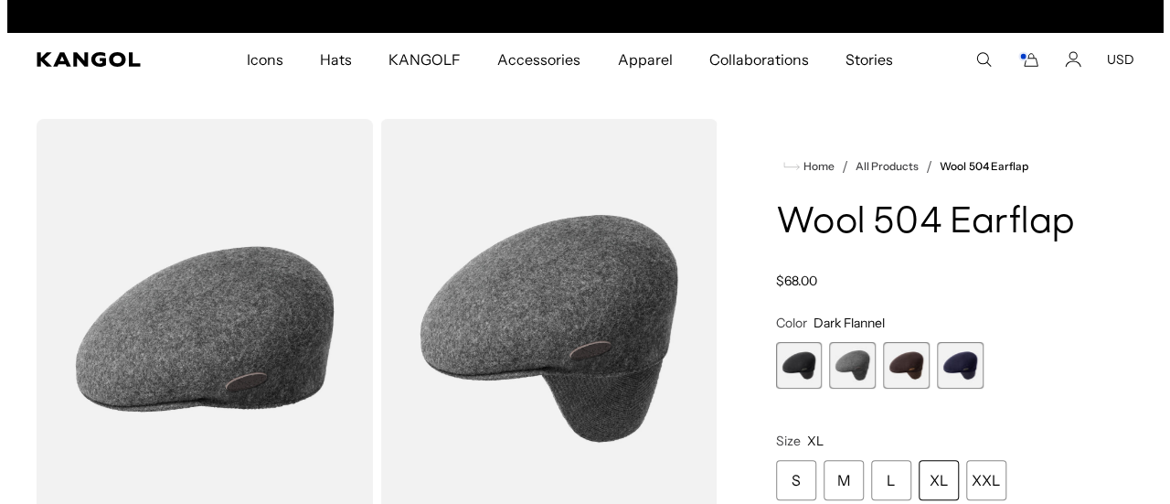
scroll to position [0, 377]
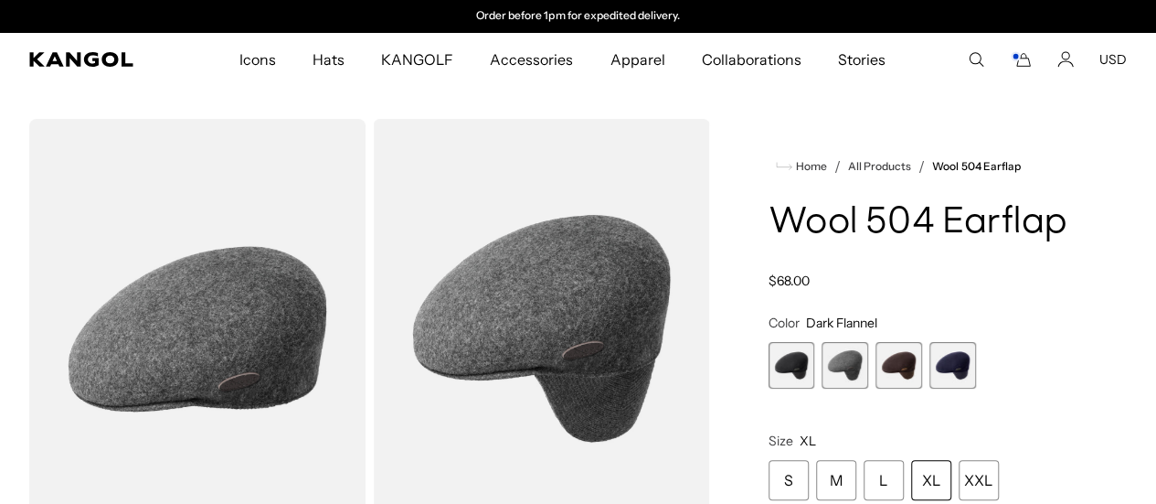
click at [1024, 63] on icon "Cart" at bounding box center [1021, 59] width 22 height 16
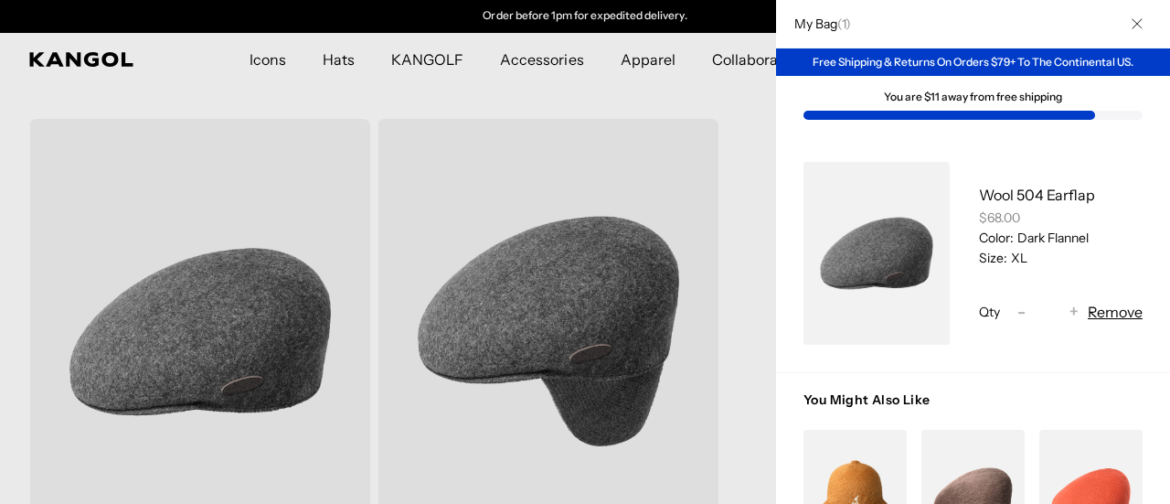
click at [664, 88] on div at bounding box center [585, 252] width 1170 height 504
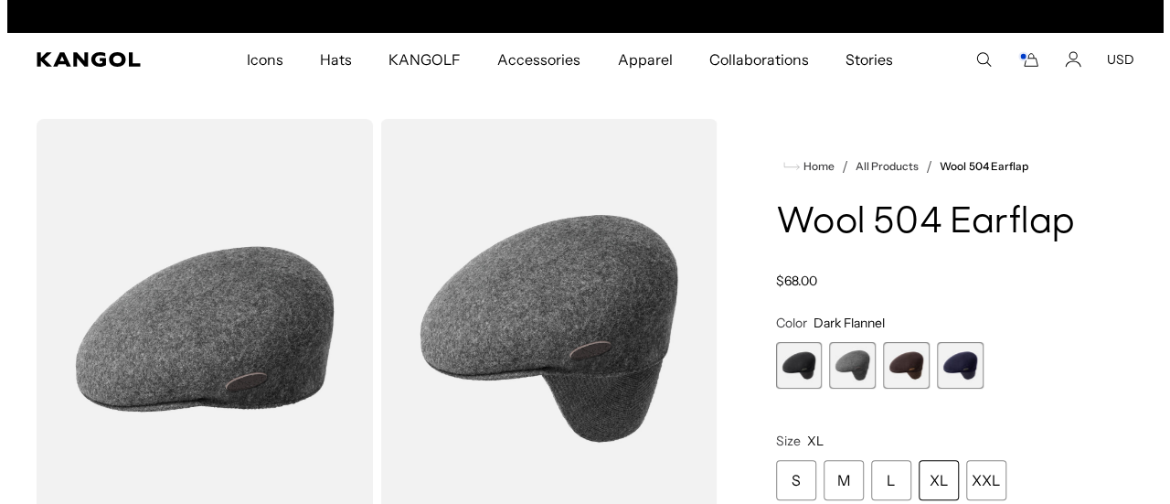
scroll to position [0, 0]
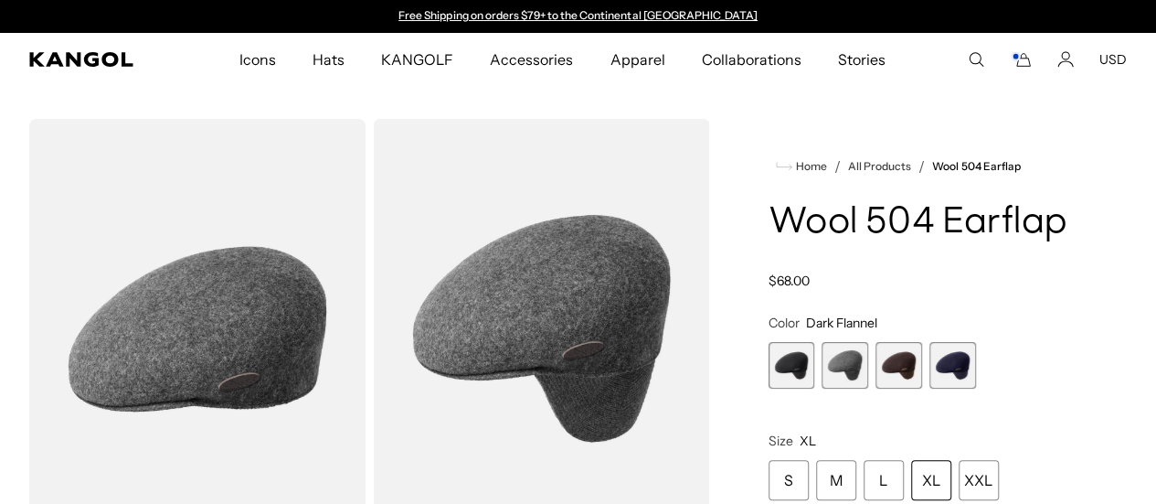
click at [1019, 59] on rect "Cart" at bounding box center [1015, 56] width 7 height 7
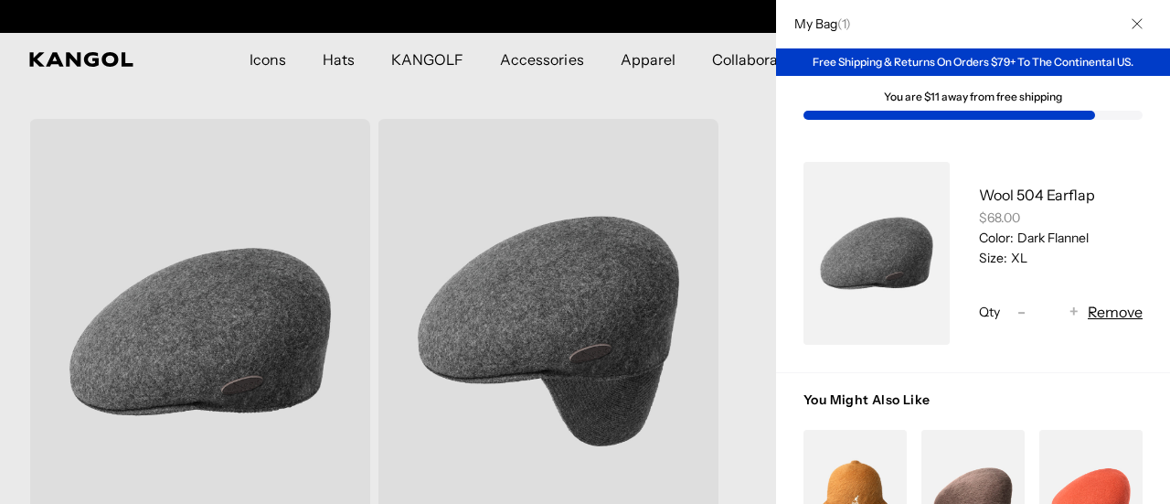
scroll to position [0, 377]
